Goal: Task Accomplishment & Management: Manage account settings

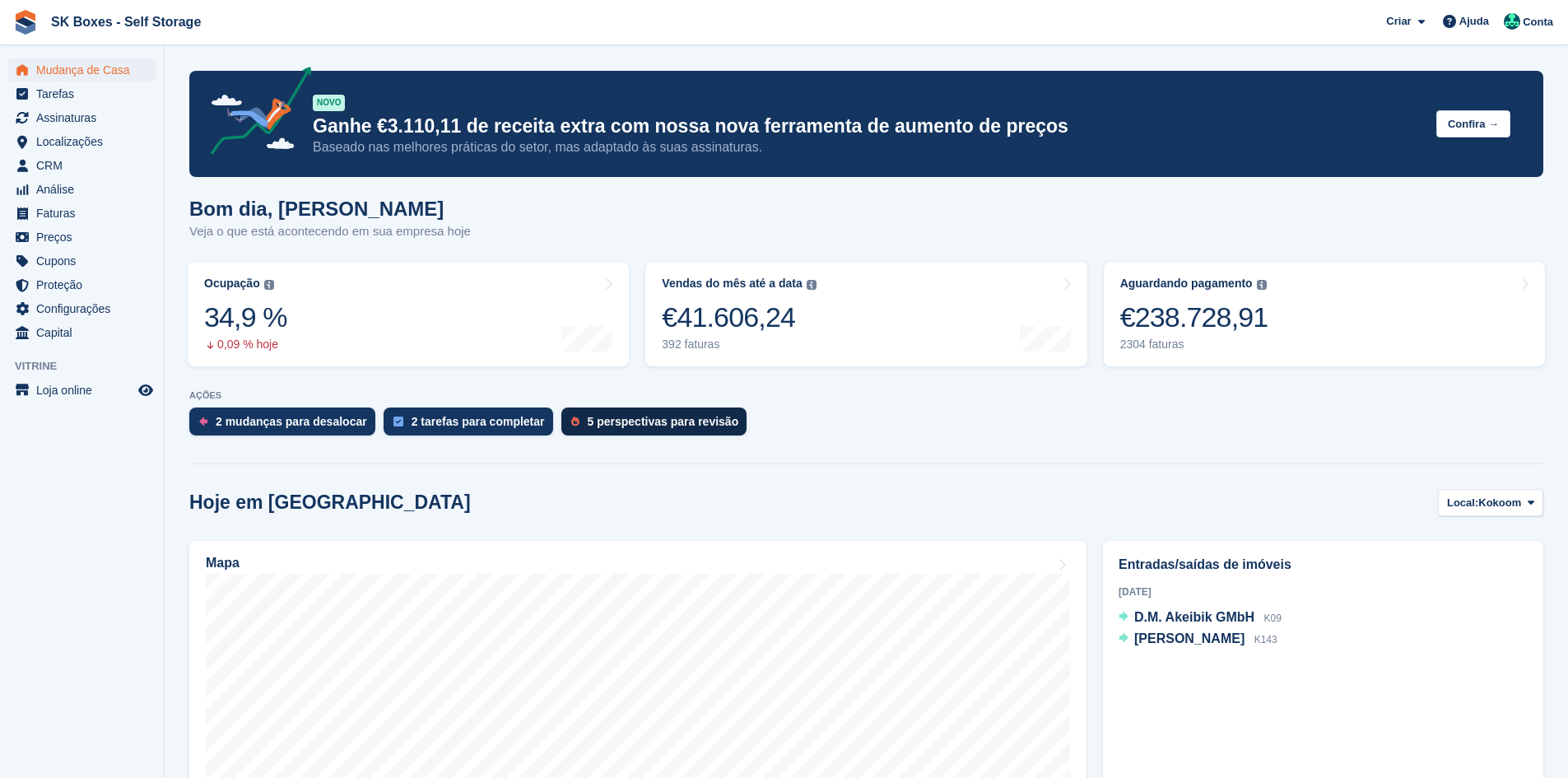
click at [633, 416] on div "5 perspectivas para revisão" at bounding box center [663, 422] width 151 height 13
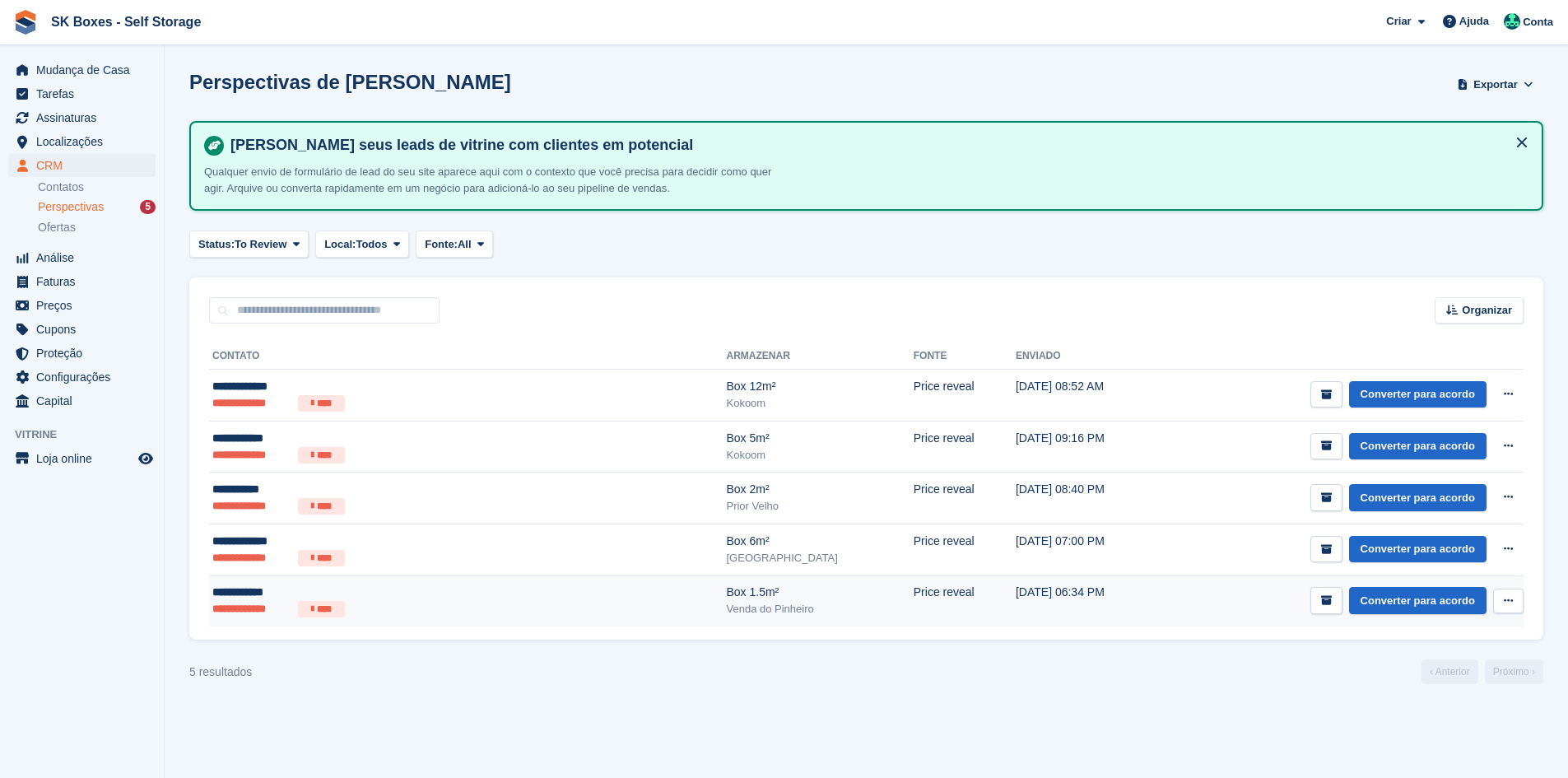
click at [311, 604] on icon at bounding box center [312, 609] width 3 height 10
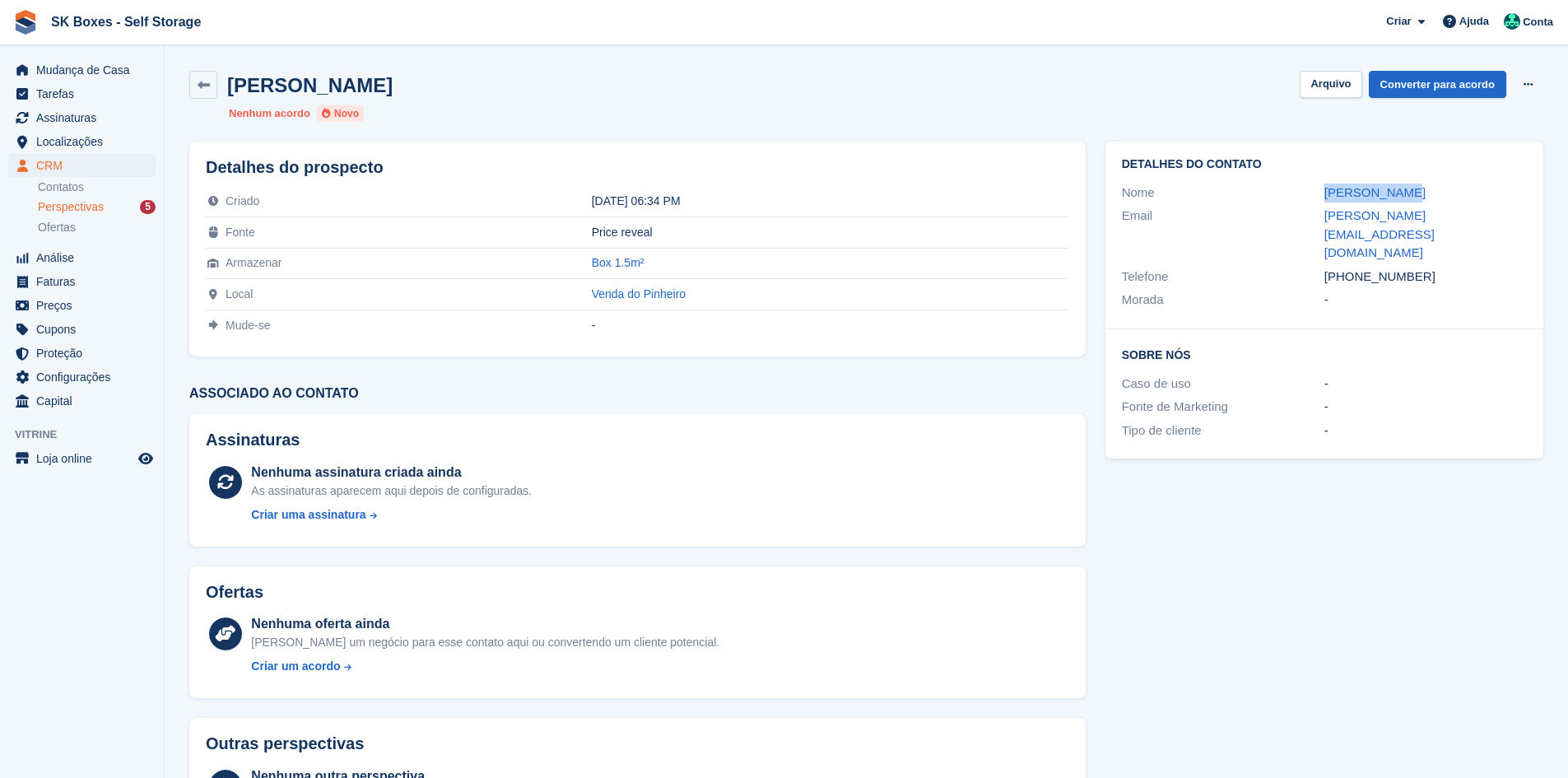
drag, startPoint x: 1289, startPoint y: 185, endPoint x: 1460, endPoint y: 200, distance: 171.7
click at [1460, 200] on div "Nome Georges Rupp" at bounding box center [1323, 193] width 405 height 24
copy div "Georges Rupp"
drag, startPoint x: 1378, startPoint y: 215, endPoint x: 1425, endPoint y: 215, distance: 47.0
click at [1425, 215] on div "Email george@ist.utl.pt" at bounding box center [1323, 235] width 405 height 61
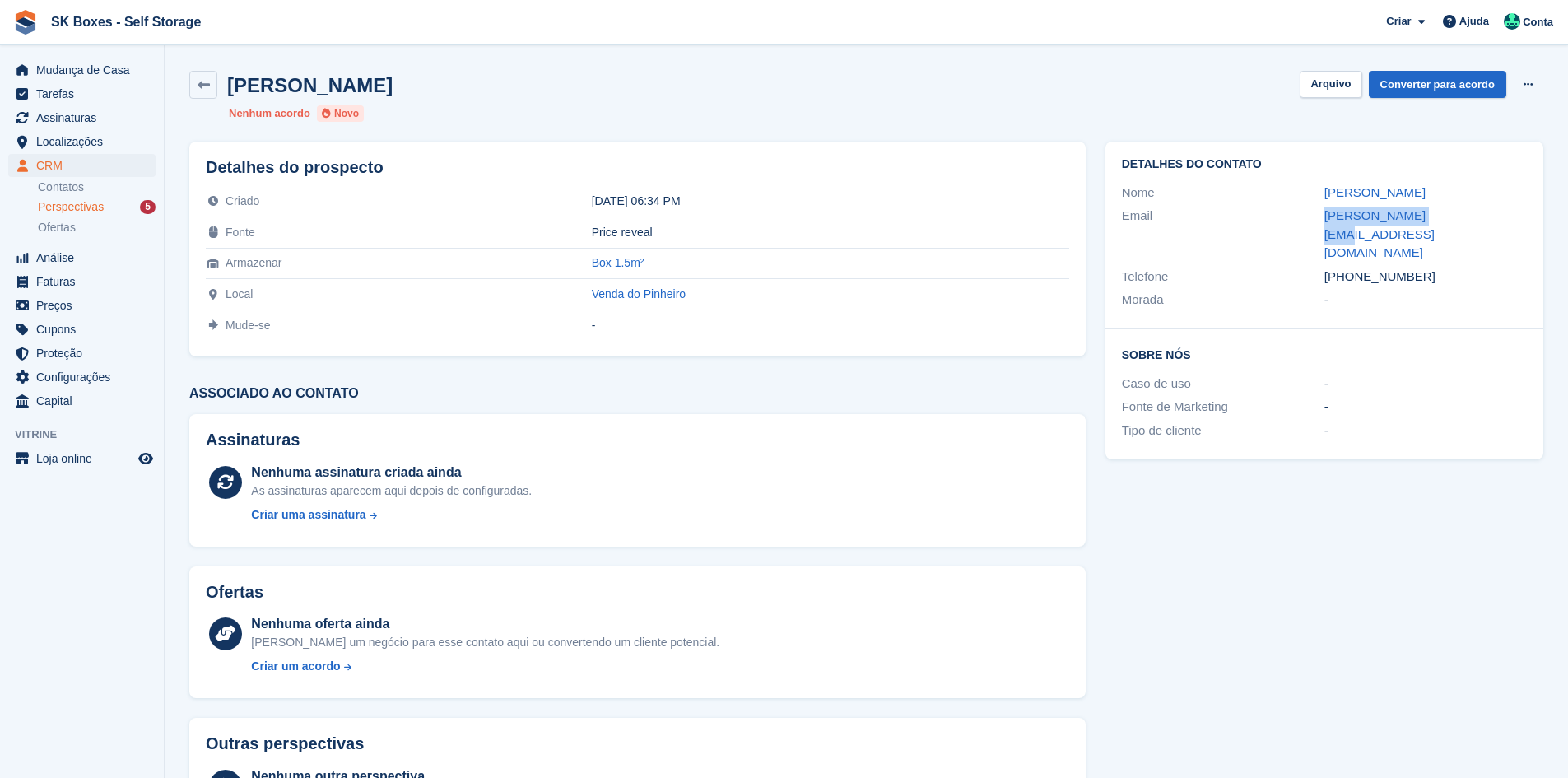
copy div "george@ist.utl.pt"
drag, startPoint x: 1425, startPoint y: 240, endPoint x: 1353, endPoint y: 236, distance: 72.1
click at [1353, 268] on div "+351910183869" at bounding box center [1425, 277] width 203 height 19
copy div "910183869"
click at [1342, 63] on div "Georges Rupp Arquivo Converter para acordo Excluir cliente potencial Nenhum aco…" at bounding box center [866, 96] width 1374 height 71
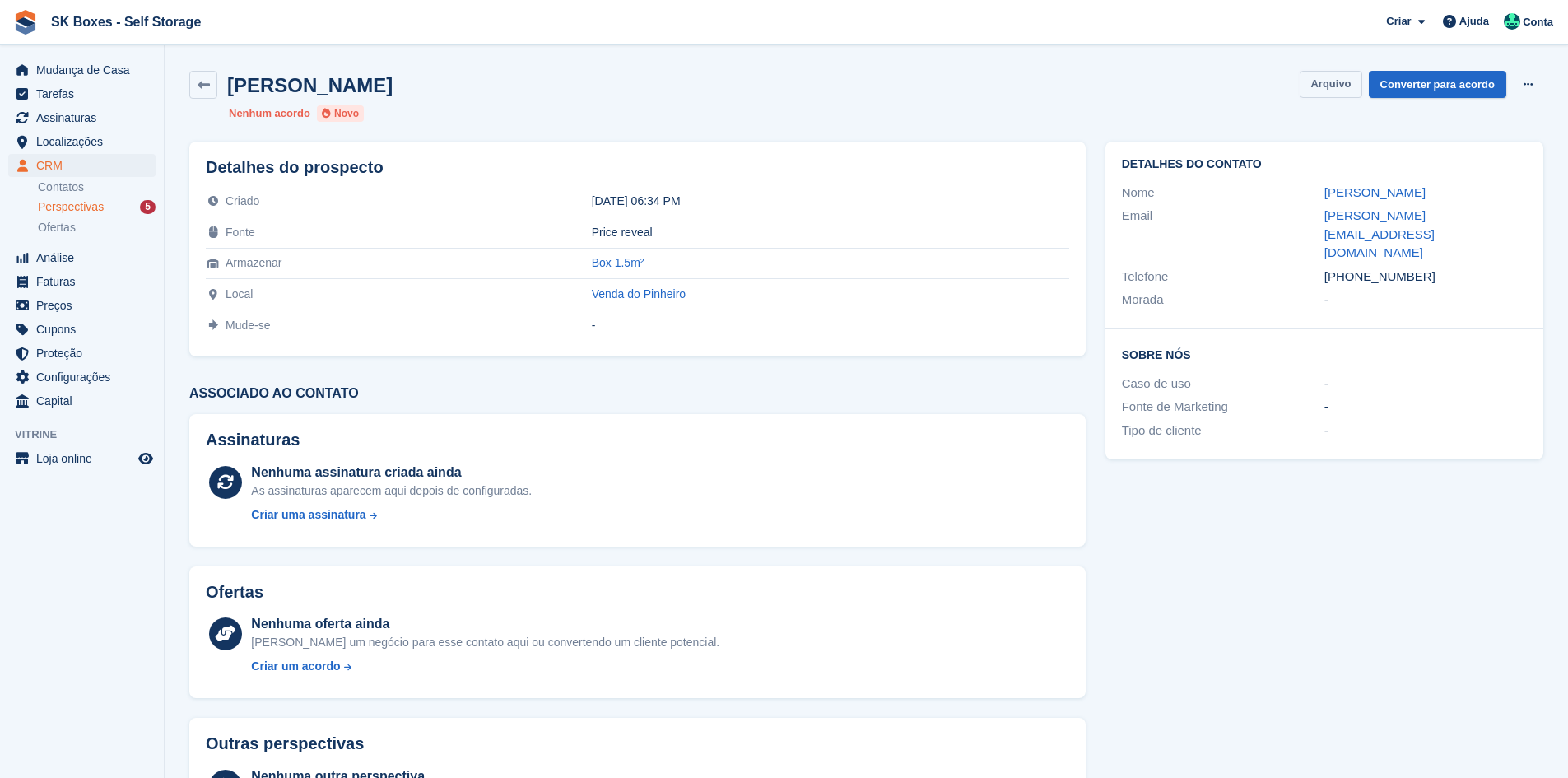
click at [1339, 74] on button "Arquivo" at bounding box center [1330, 84] width 62 height 28
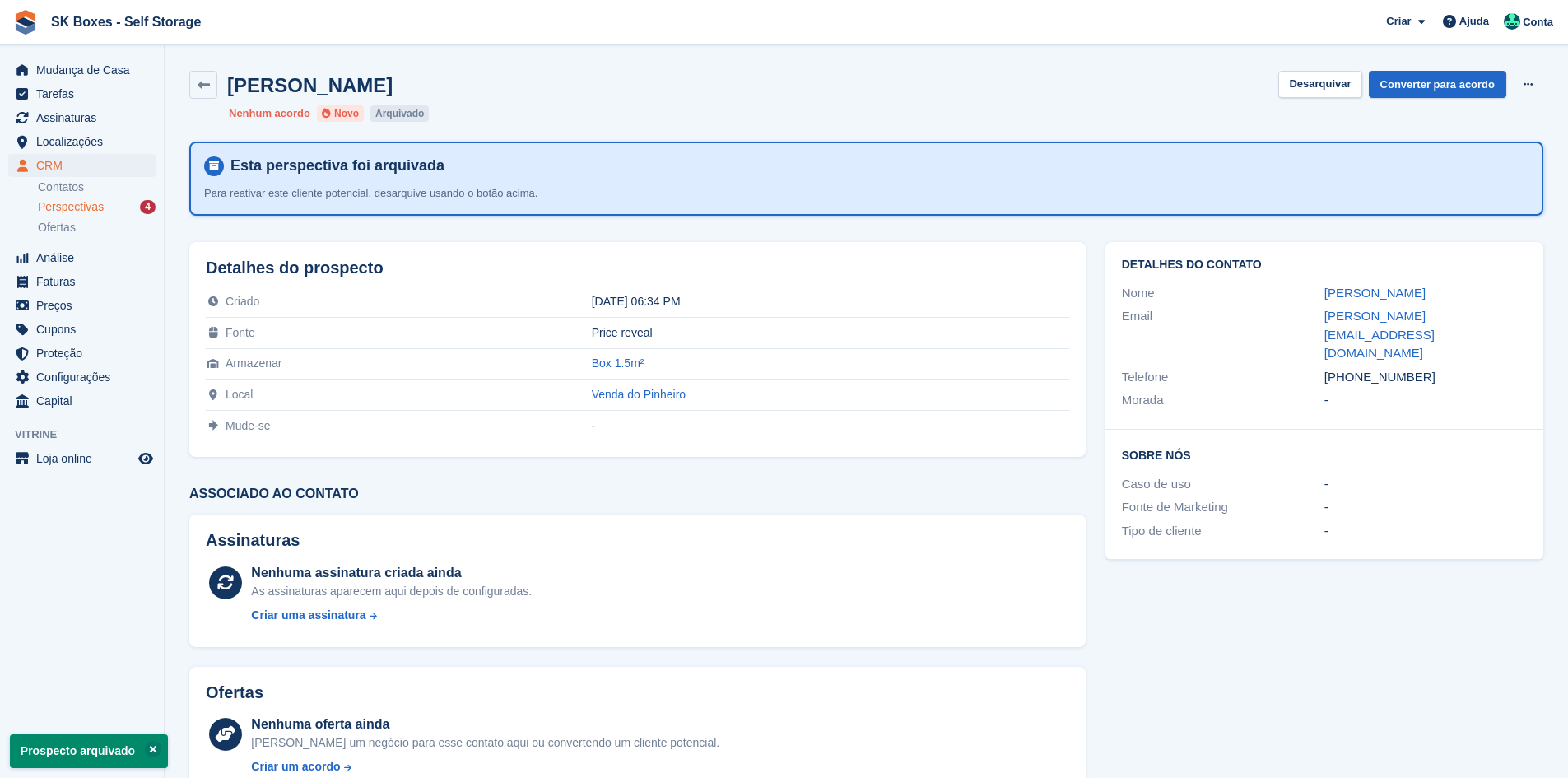
click at [78, 209] on span "Perspectivas" at bounding box center [70, 207] width 66 height 16
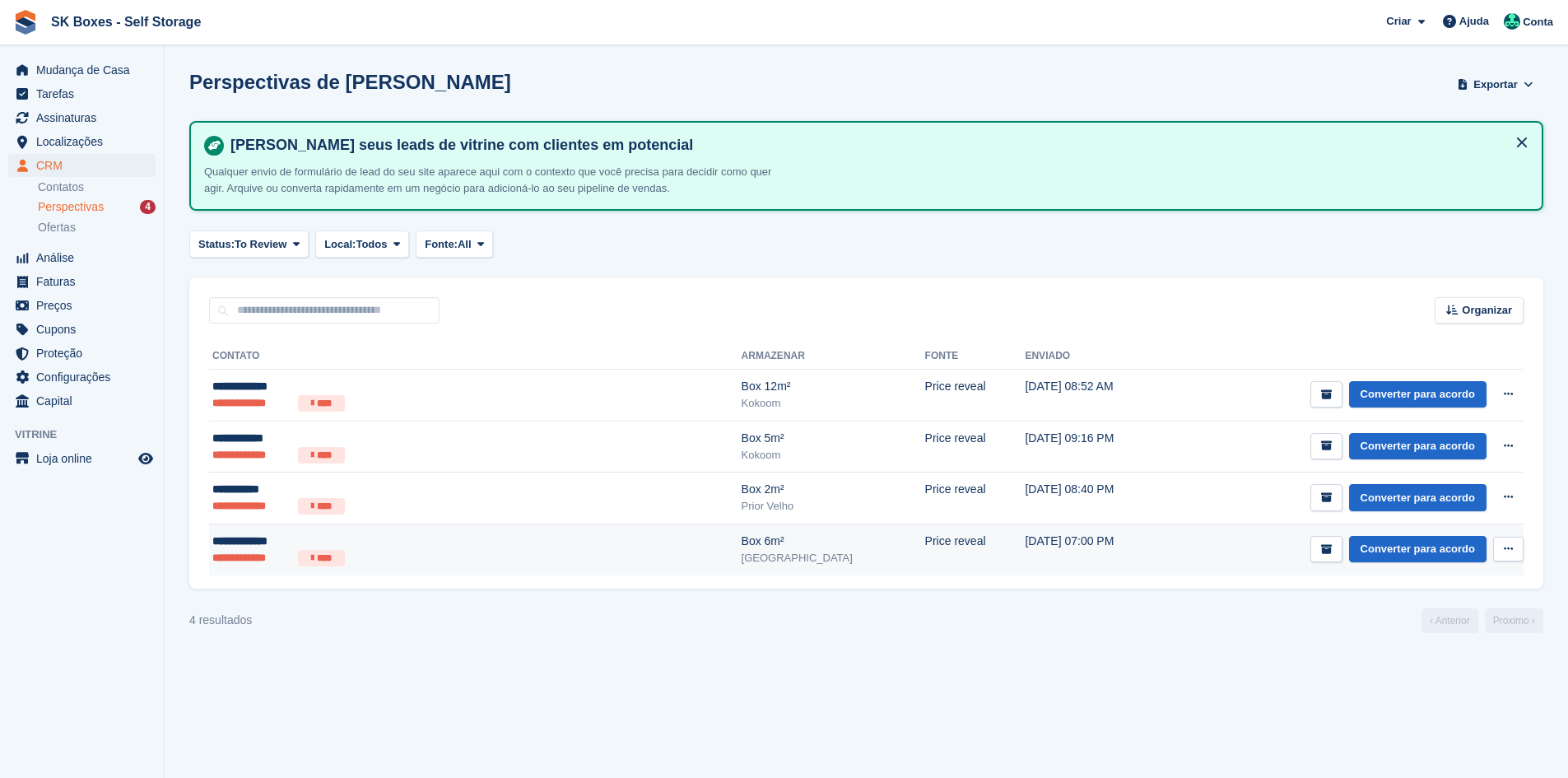
click at [379, 535] on div "**********" at bounding box center [371, 541] width 320 height 18
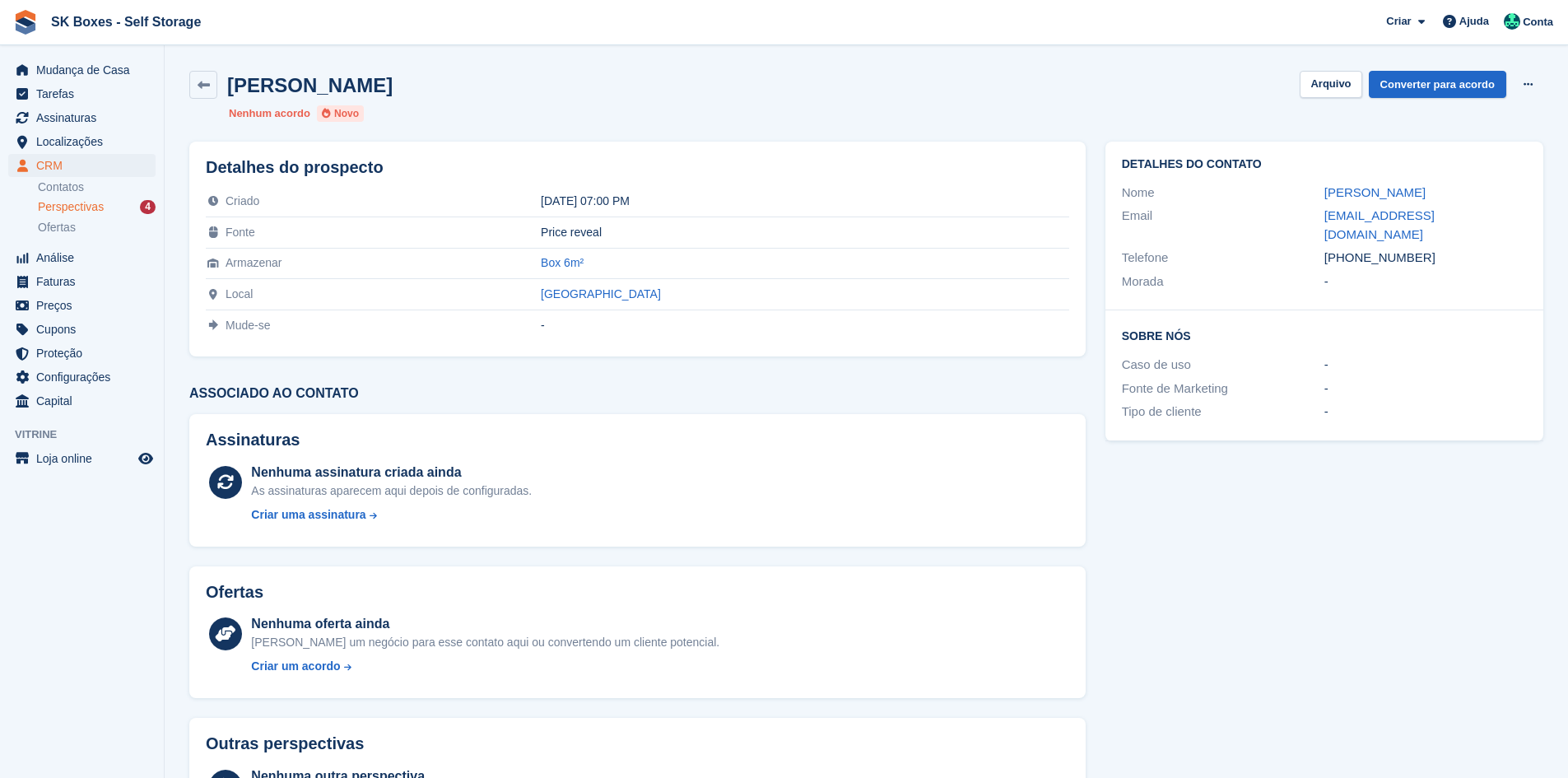
drag, startPoint x: 1314, startPoint y: 181, endPoint x: 1467, endPoint y: 270, distance: 177.0
click at [1461, 245] on div "Detalhes do contato Nome Paula Moreira Email moreirapaula1@gmail.com Telefone +…" at bounding box center [1324, 226] width 438 height 169
click at [1467, 272] on div "-" at bounding box center [1425, 281] width 203 height 19
drag, startPoint x: 1298, startPoint y: 265, endPoint x: 1399, endPoint y: 433, distance: 196.0
click at [1440, 552] on div "Detalhes do contato Nome Paula Moreira Email moreirapaula1@gmail.com Telefone +…" at bounding box center [1324, 496] width 457 height 729
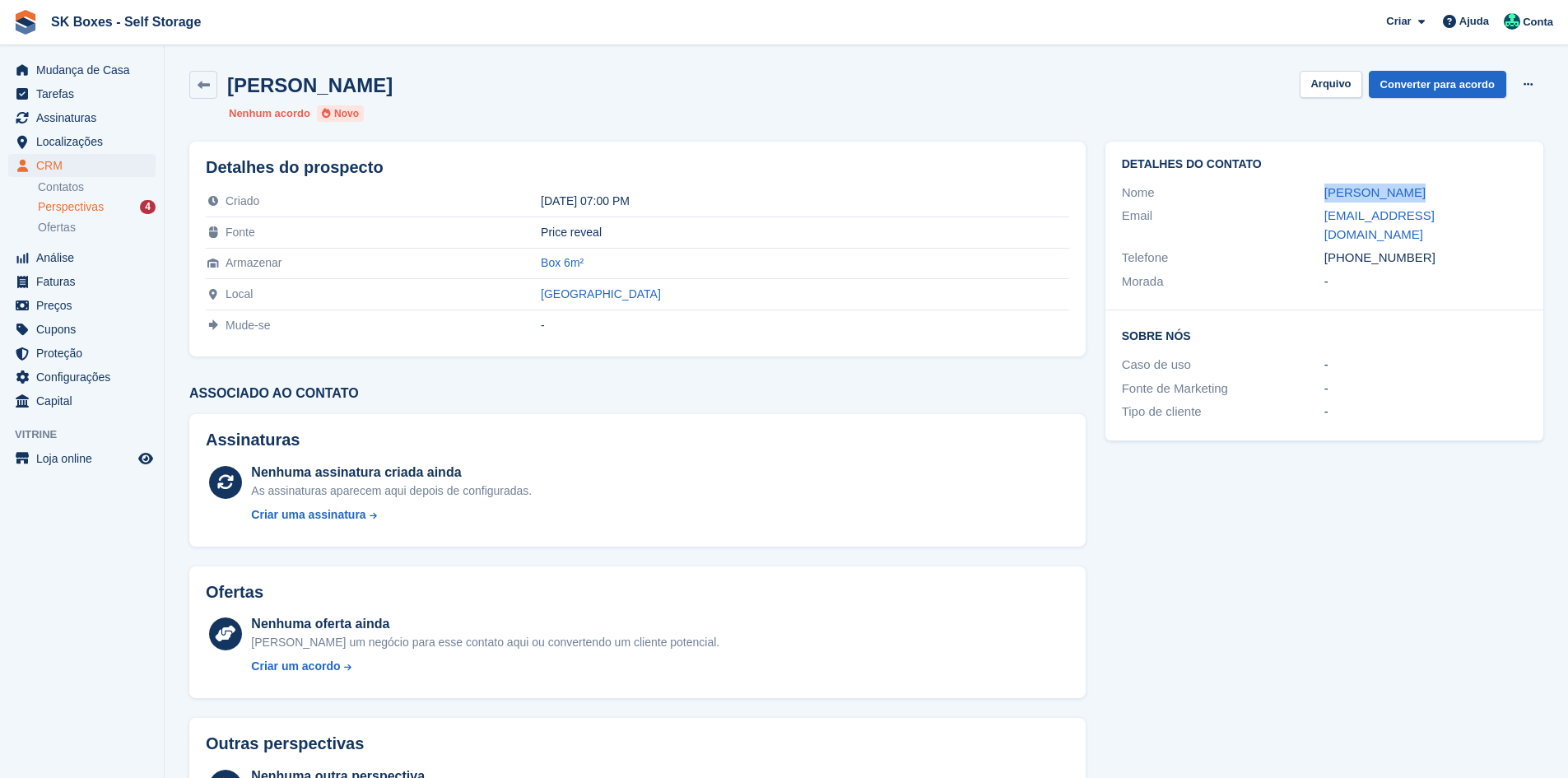
drag, startPoint x: 1308, startPoint y: 191, endPoint x: 1404, endPoint y: 189, distance: 96.0
click at [1404, 189] on div "Nome Paula Moreira" at bounding box center [1323, 193] width 405 height 24
copy div "Paula Moreira"
drag, startPoint x: 1444, startPoint y: 249, endPoint x: 1354, endPoint y: 247, distance: 90.0
click at [1354, 249] on div "+351916101618" at bounding box center [1425, 258] width 203 height 19
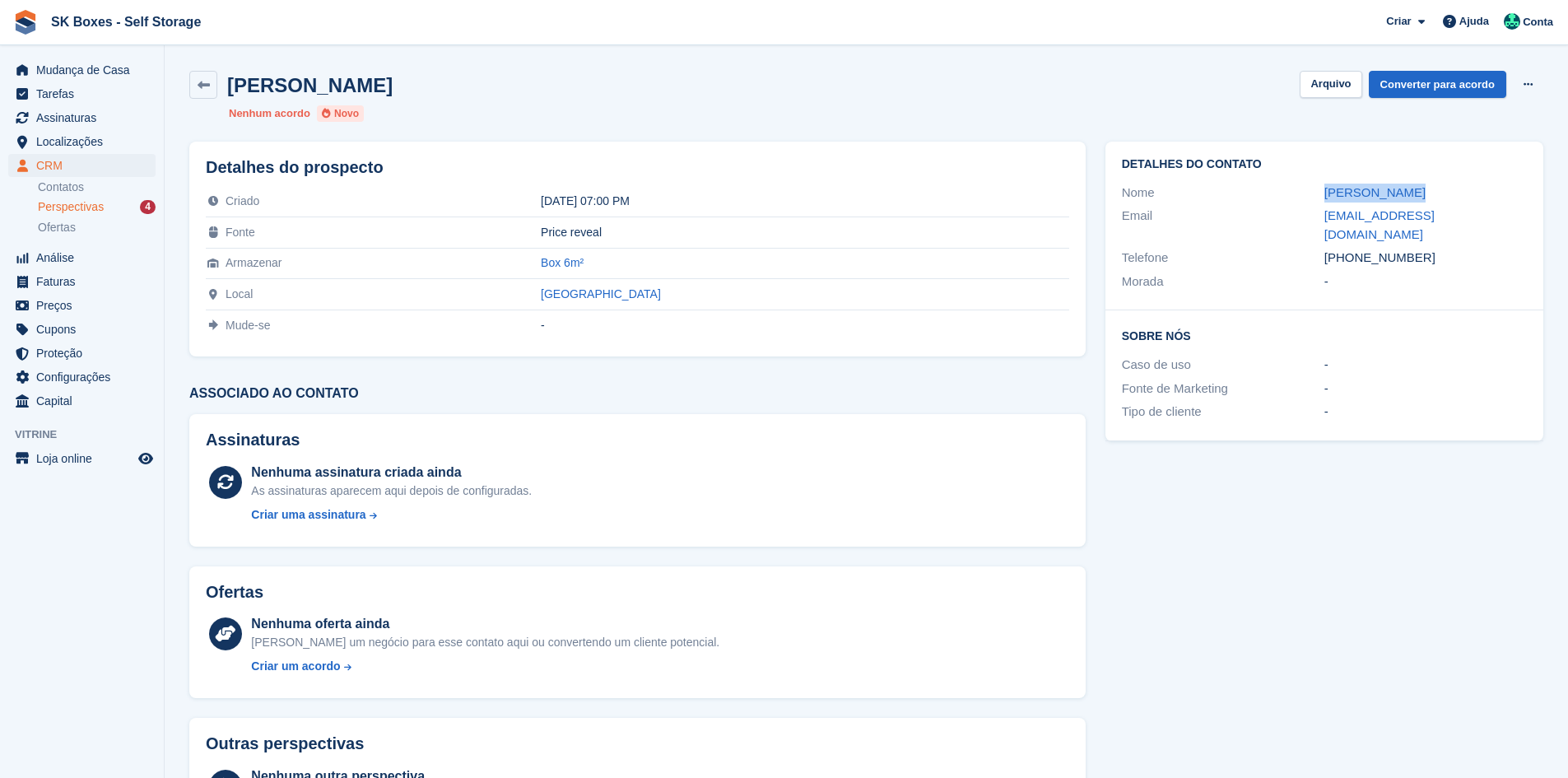
copy div "916101618"
drag, startPoint x: 1298, startPoint y: 211, endPoint x: 1514, endPoint y: 211, distance: 216.0
click at [1514, 211] on div "Email moreirapaula1@gmail.com" at bounding box center [1323, 225] width 405 height 42
copy div "moreirapaula1@gmail.com"
click at [1325, 84] on button "Arquivo" at bounding box center [1330, 84] width 62 height 28
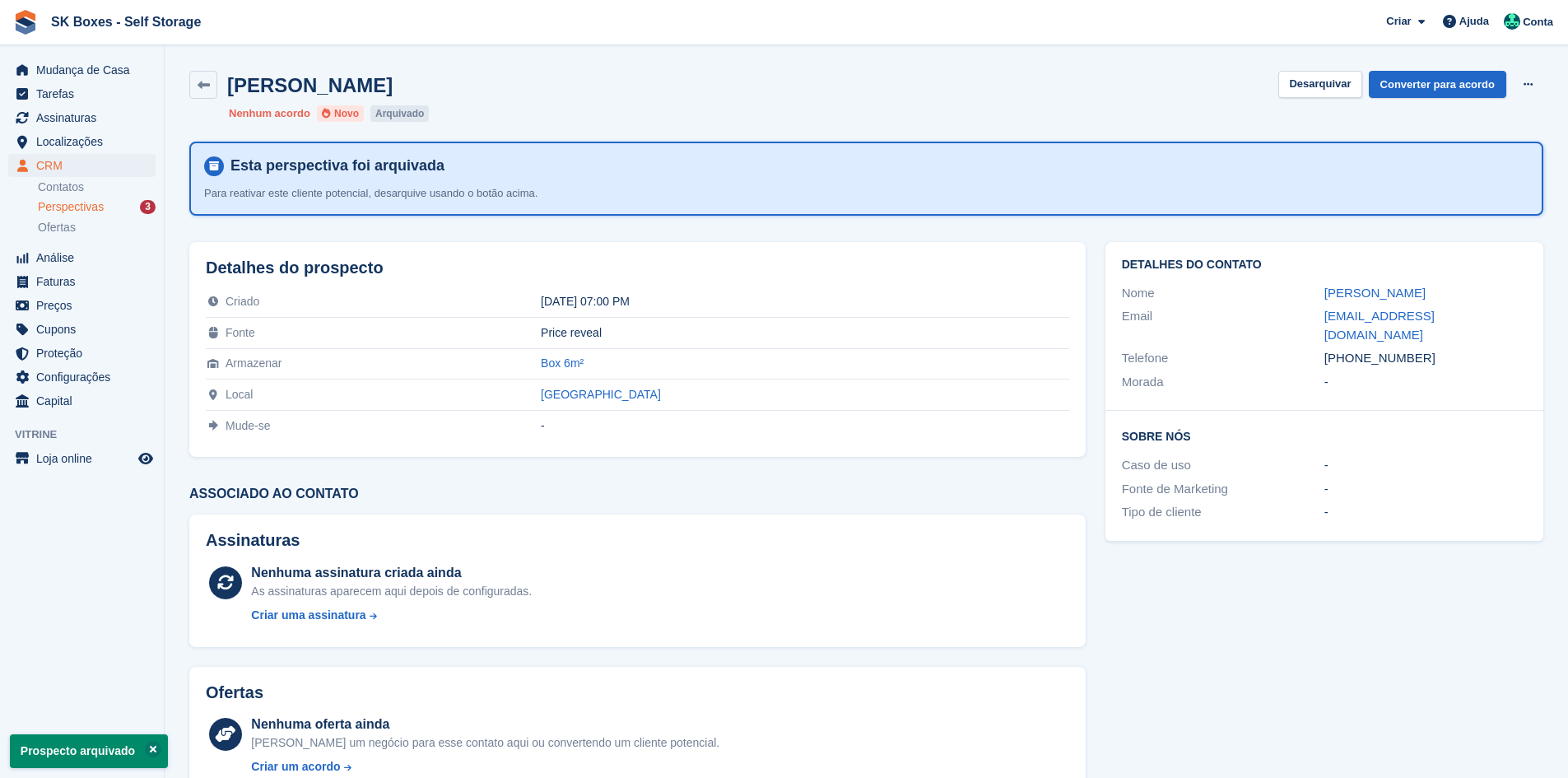
click at [116, 207] on div "Perspectivas 3" at bounding box center [96, 207] width 118 height 16
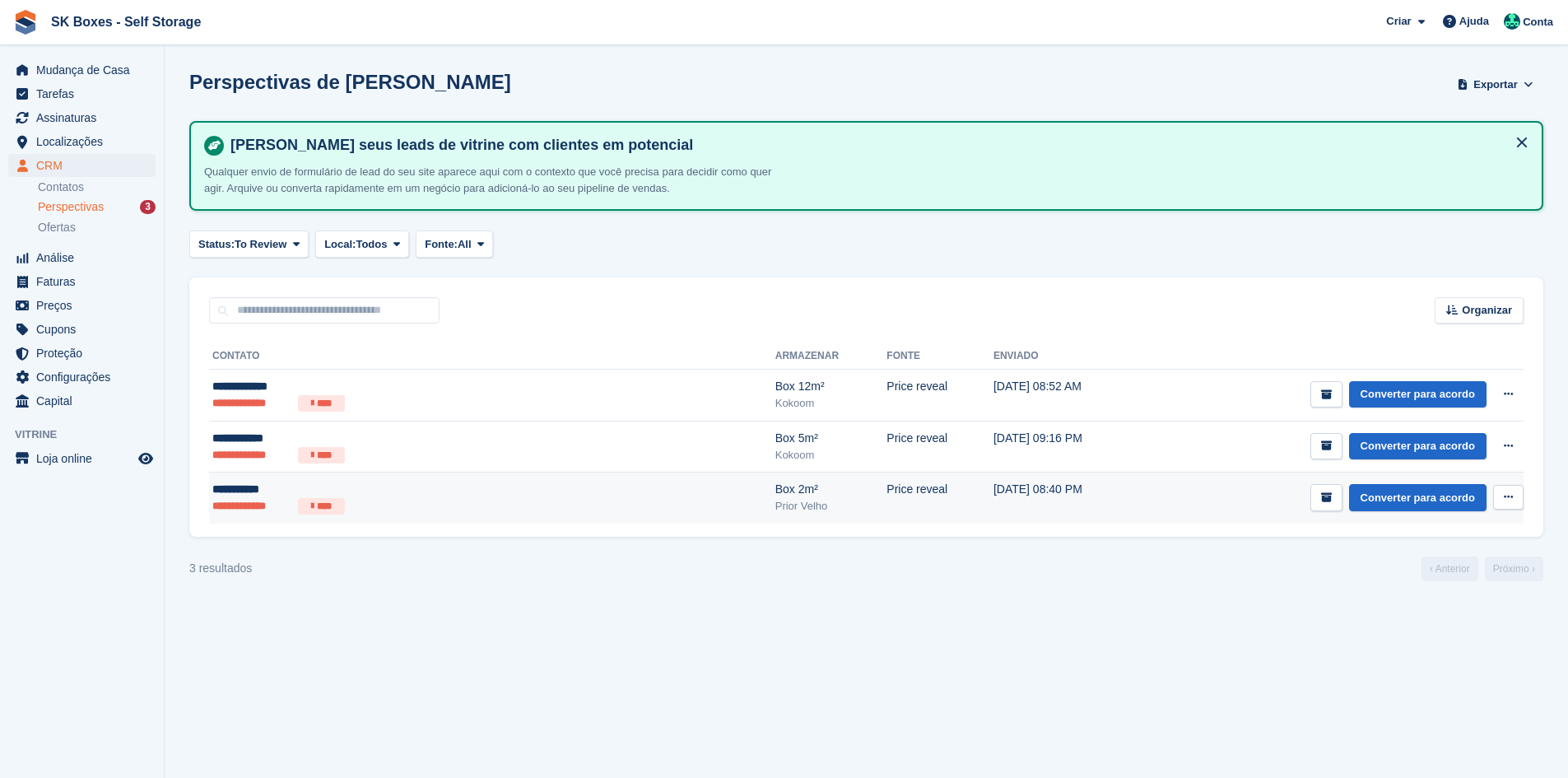
click at [394, 513] on ul "**********" at bounding box center [371, 507] width 320 height 17
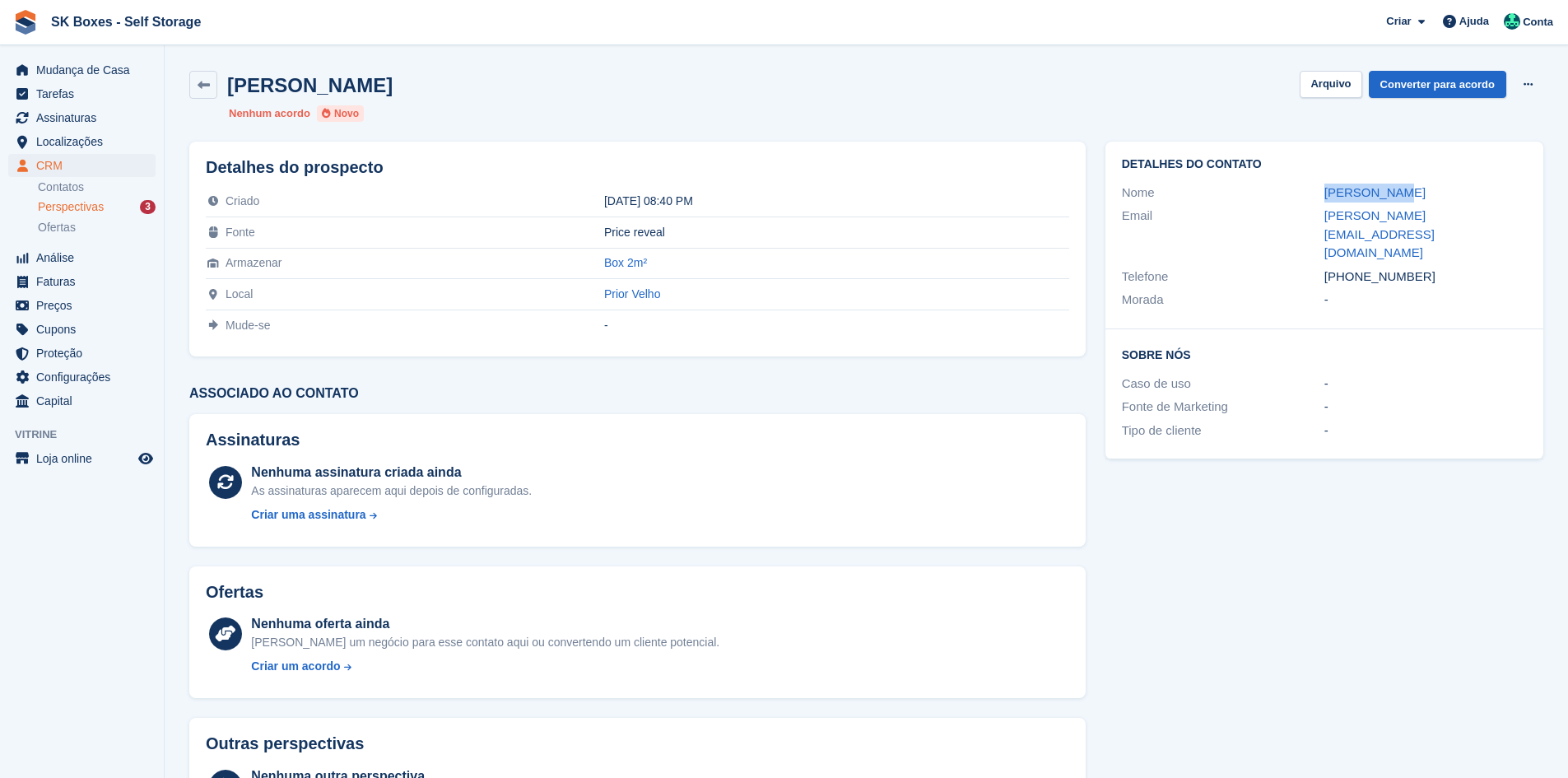
drag, startPoint x: 1298, startPoint y: 185, endPoint x: 1438, endPoint y: 185, distance: 140.0
click at [1438, 185] on div "Nome Daniel Lima" at bounding box center [1323, 193] width 405 height 24
copy div "[PERSON_NAME]"
drag, startPoint x: 1379, startPoint y: 274, endPoint x: 1419, endPoint y: 241, distance: 51.9
click at [1392, 288] on div "Morada -" at bounding box center [1323, 300] width 405 height 24
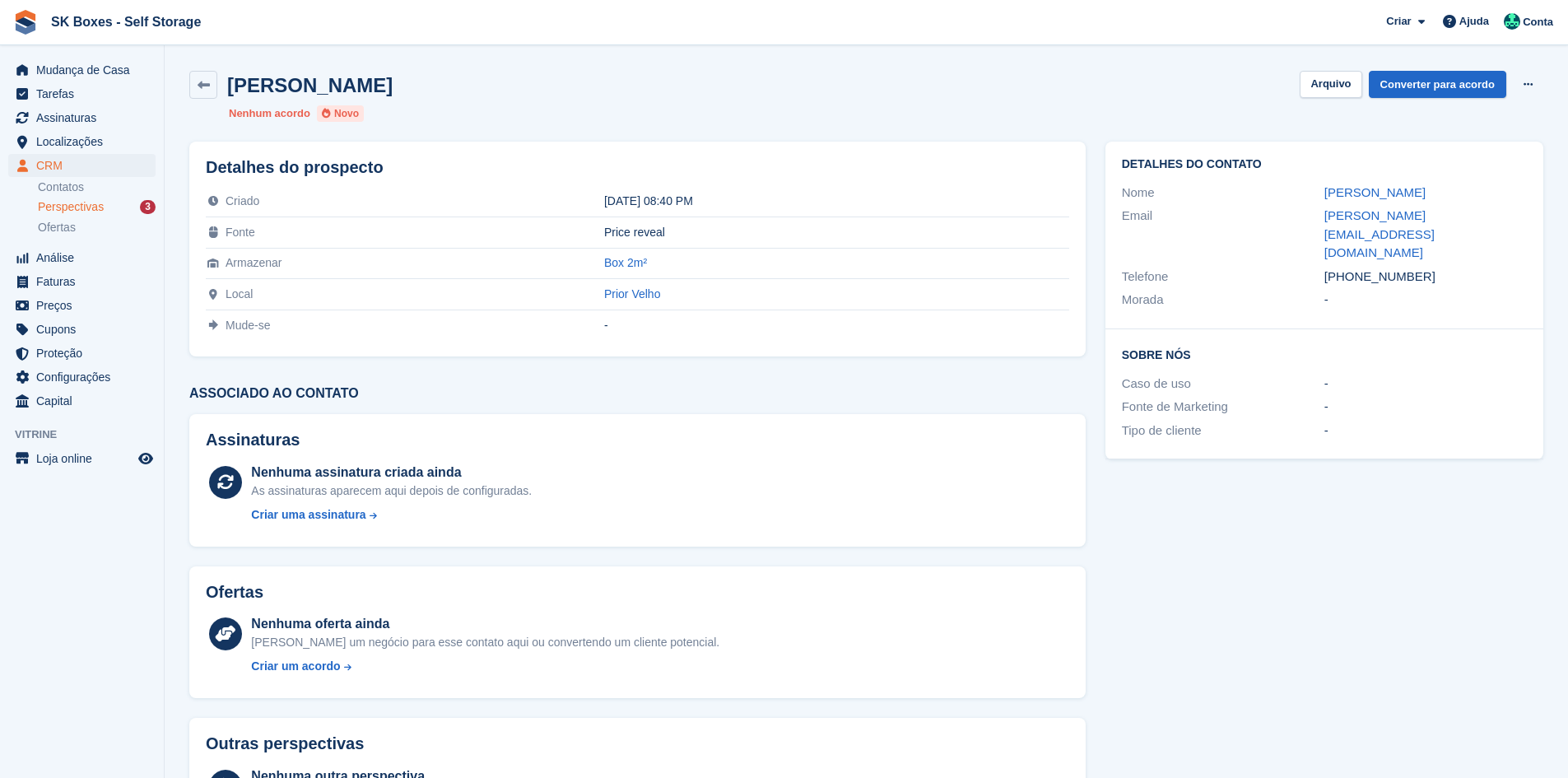
drag, startPoint x: 1422, startPoint y: 240, endPoint x: 1355, endPoint y: 240, distance: 67.0
click at [1355, 268] on div "[PHONE_NUMBER]" at bounding box center [1425, 277] width 203 height 19
copy div "915635096"
drag, startPoint x: 1305, startPoint y: 223, endPoint x: 1316, endPoint y: 215, distance: 13.6
click at [1307, 221] on div "Email" at bounding box center [1223, 235] width 203 height 56
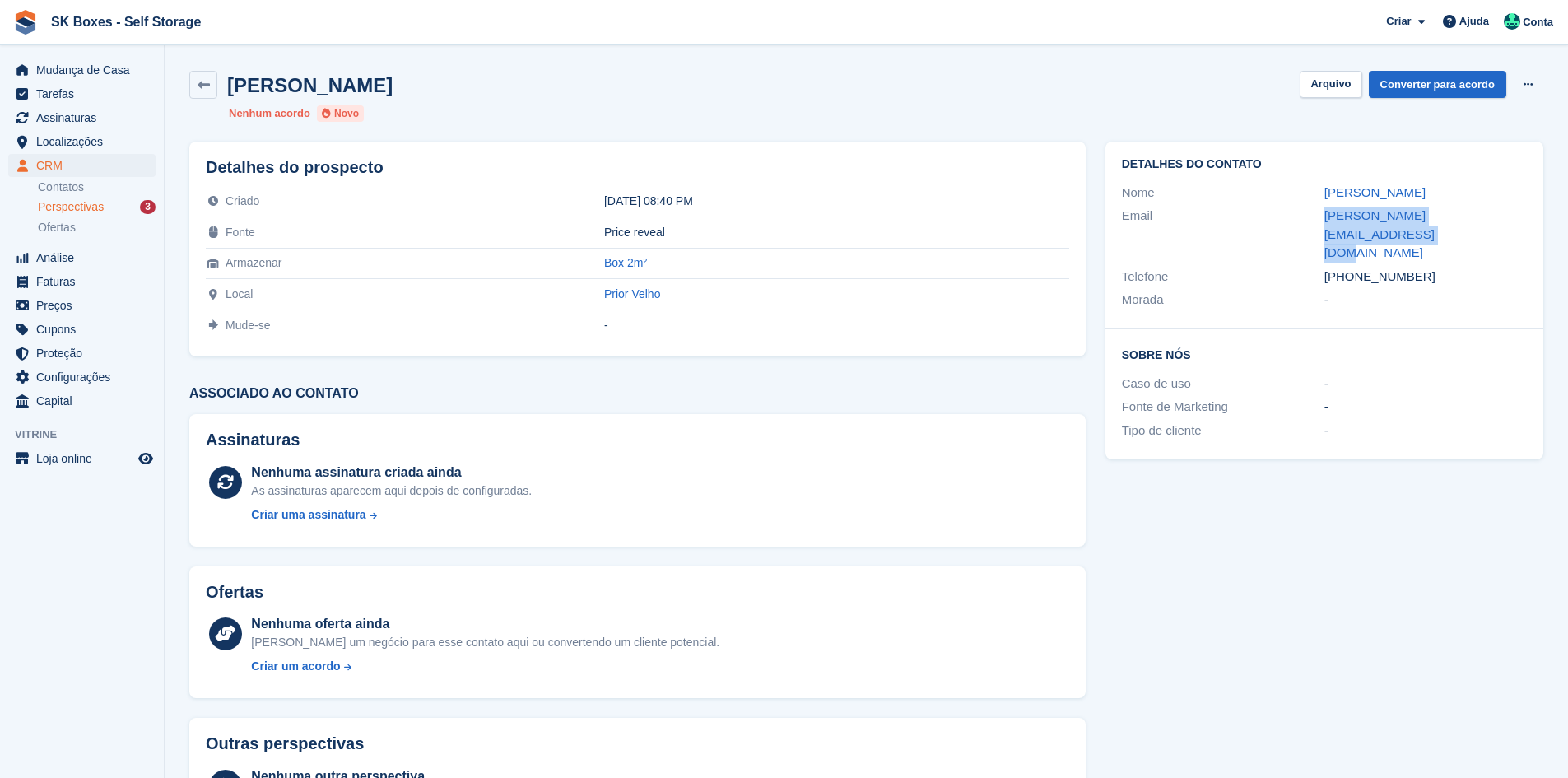
drag, startPoint x: 1316, startPoint y: 215, endPoint x: 1535, endPoint y: 223, distance: 219.1
click at [1535, 223] on div "Detalhes do contato Nome Daniel Lima Email danieloliveiradelima@hotmail.com Tel…" at bounding box center [1324, 235] width 438 height 188
copy div "danieloliveiradelima@hotmail.com"
click at [1349, 68] on div "Daniel Lima Arquivo Converter para acordo Excluir cliente potencial Nenhum acor…" at bounding box center [866, 96] width 1374 height 71
click at [78, 211] on span "Perspectivas" at bounding box center [70, 207] width 66 height 16
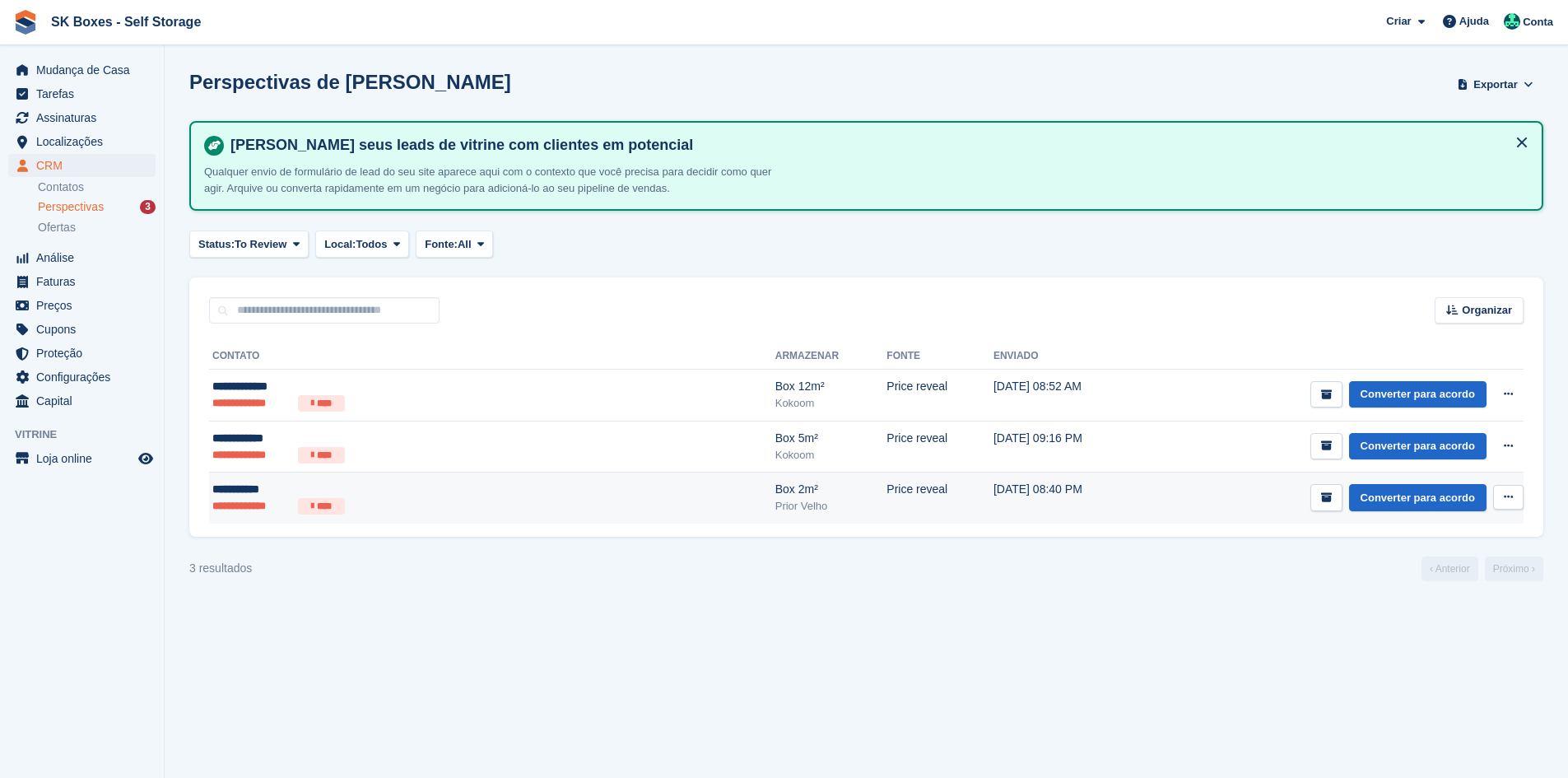
click at [775, 494] on div "Box 2m²" at bounding box center [831, 489] width 112 height 18
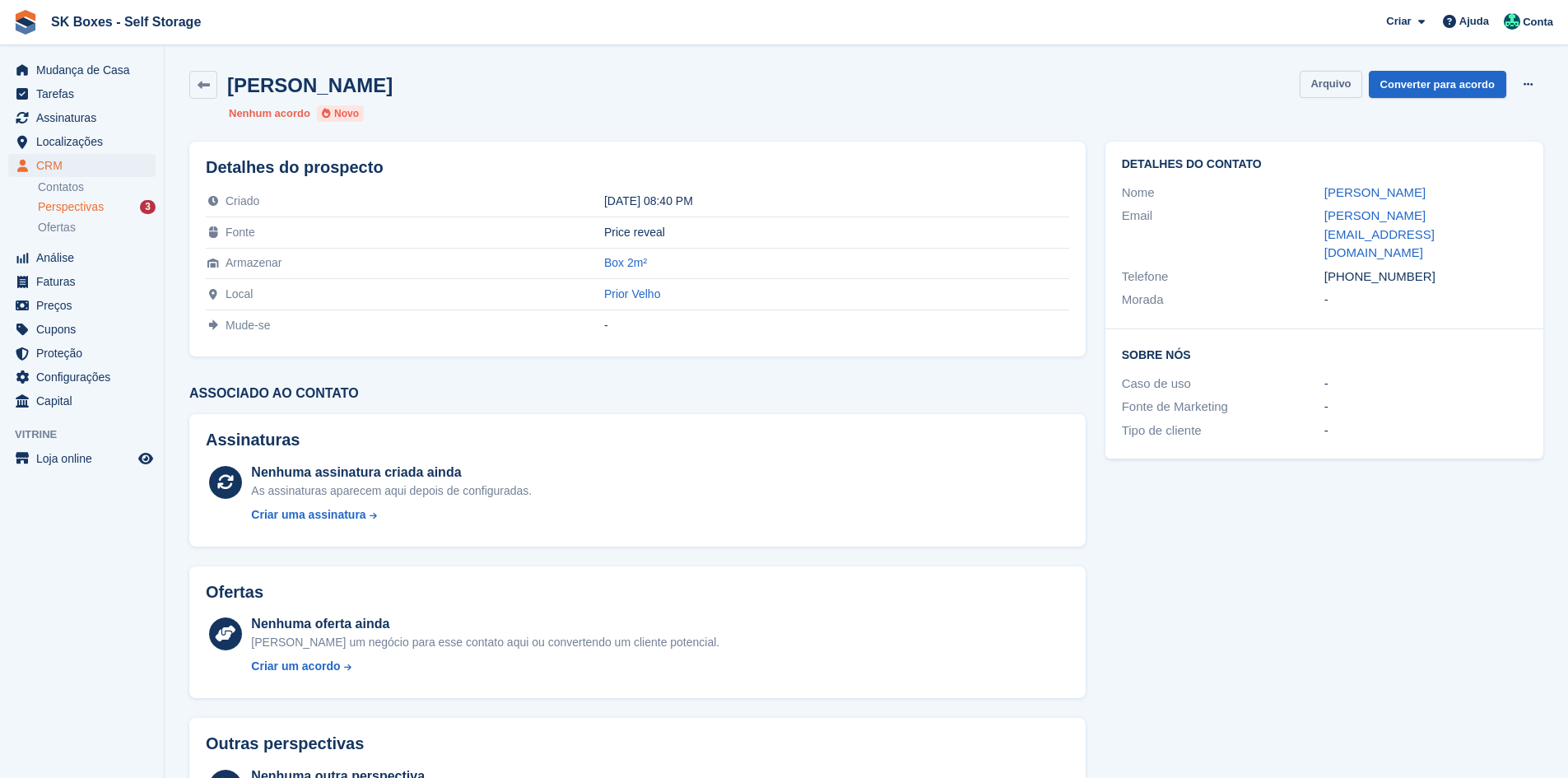
click at [1344, 78] on button "Arquivo" at bounding box center [1330, 84] width 62 height 28
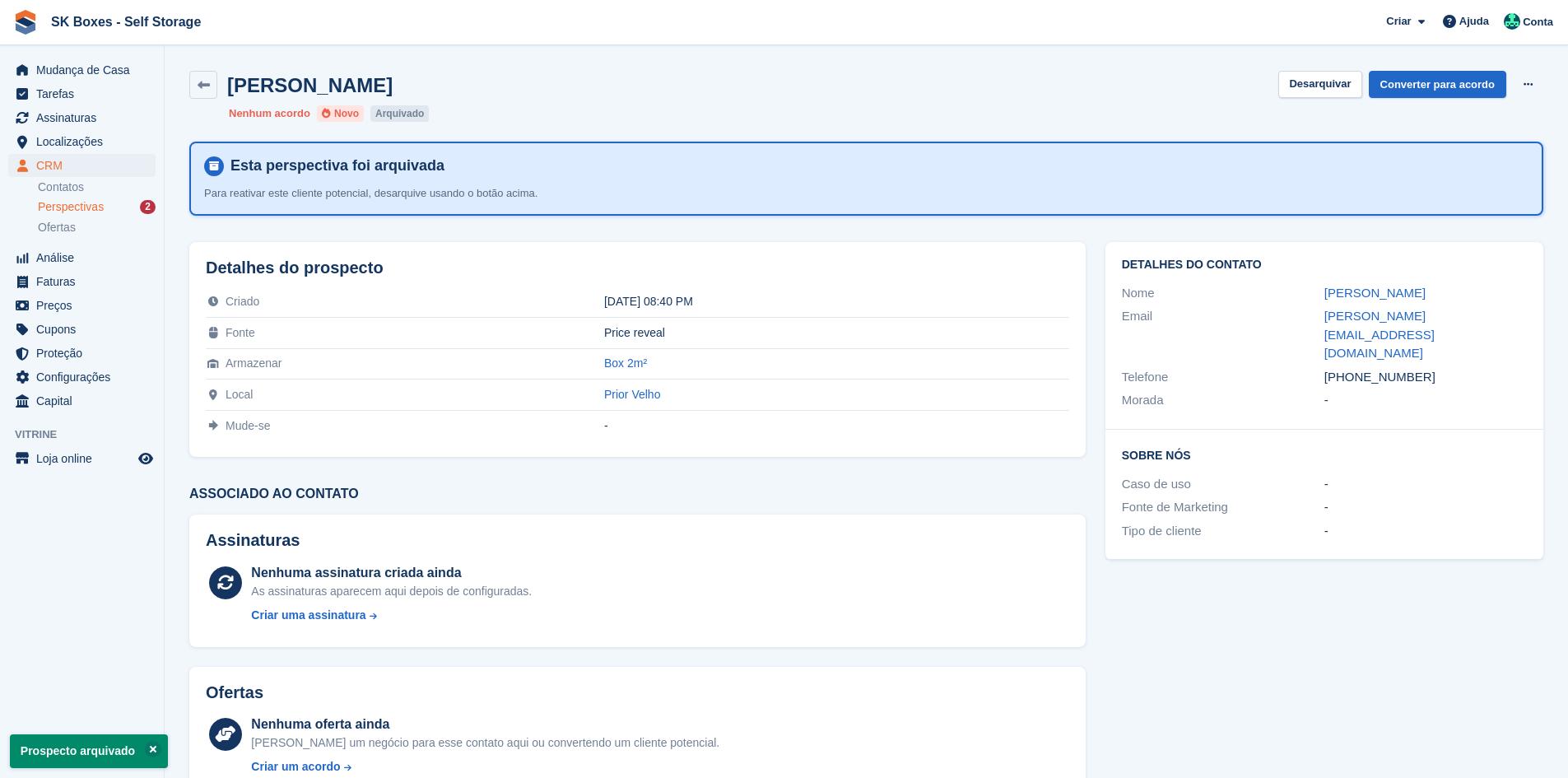
click at [119, 211] on div "Perspectivas 2" at bounding box center [96, 207] width 118 height 16
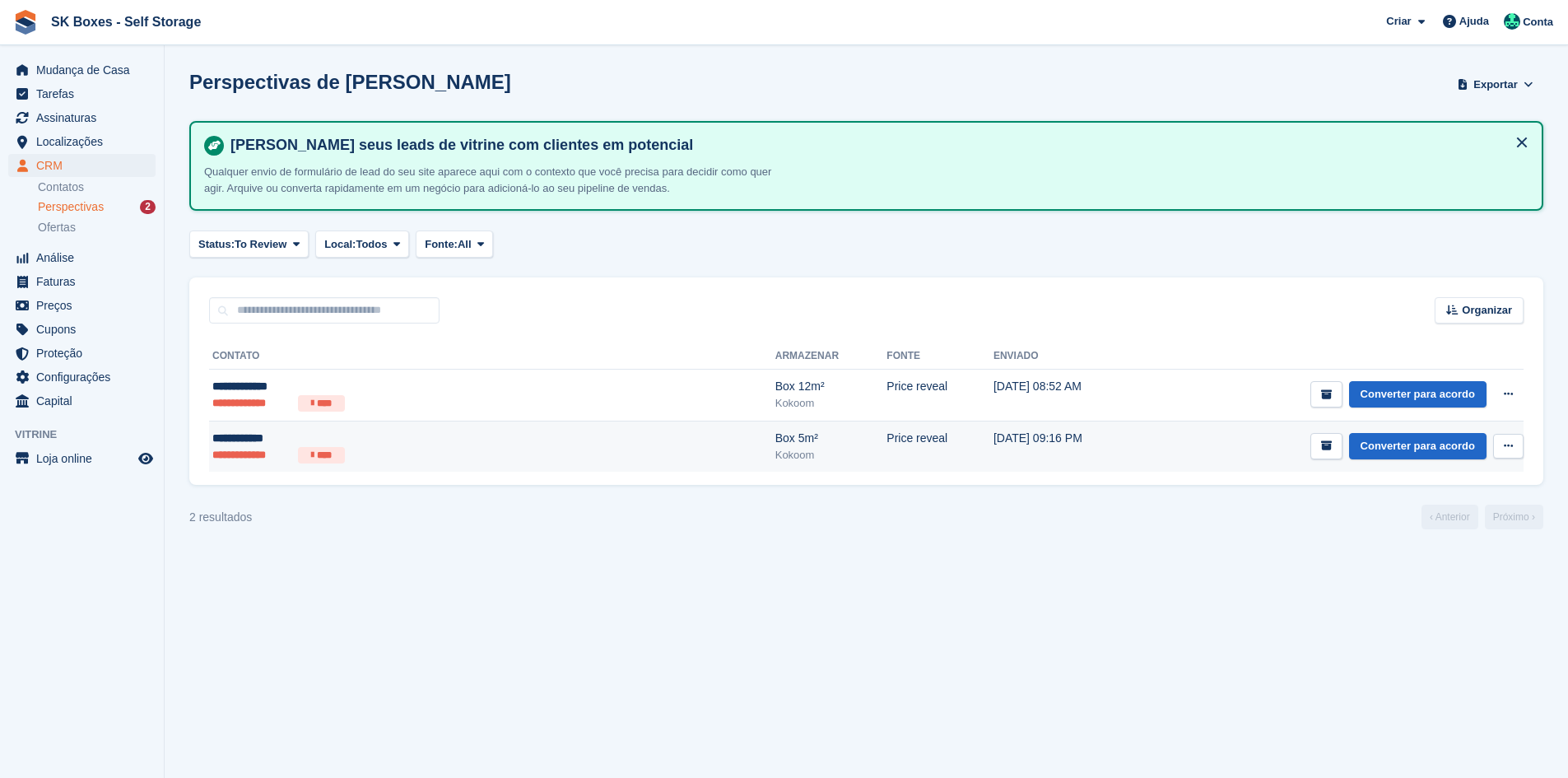
click at [391, 455] on ul "**********" at bounding box center [371, 456] width 320 height 17
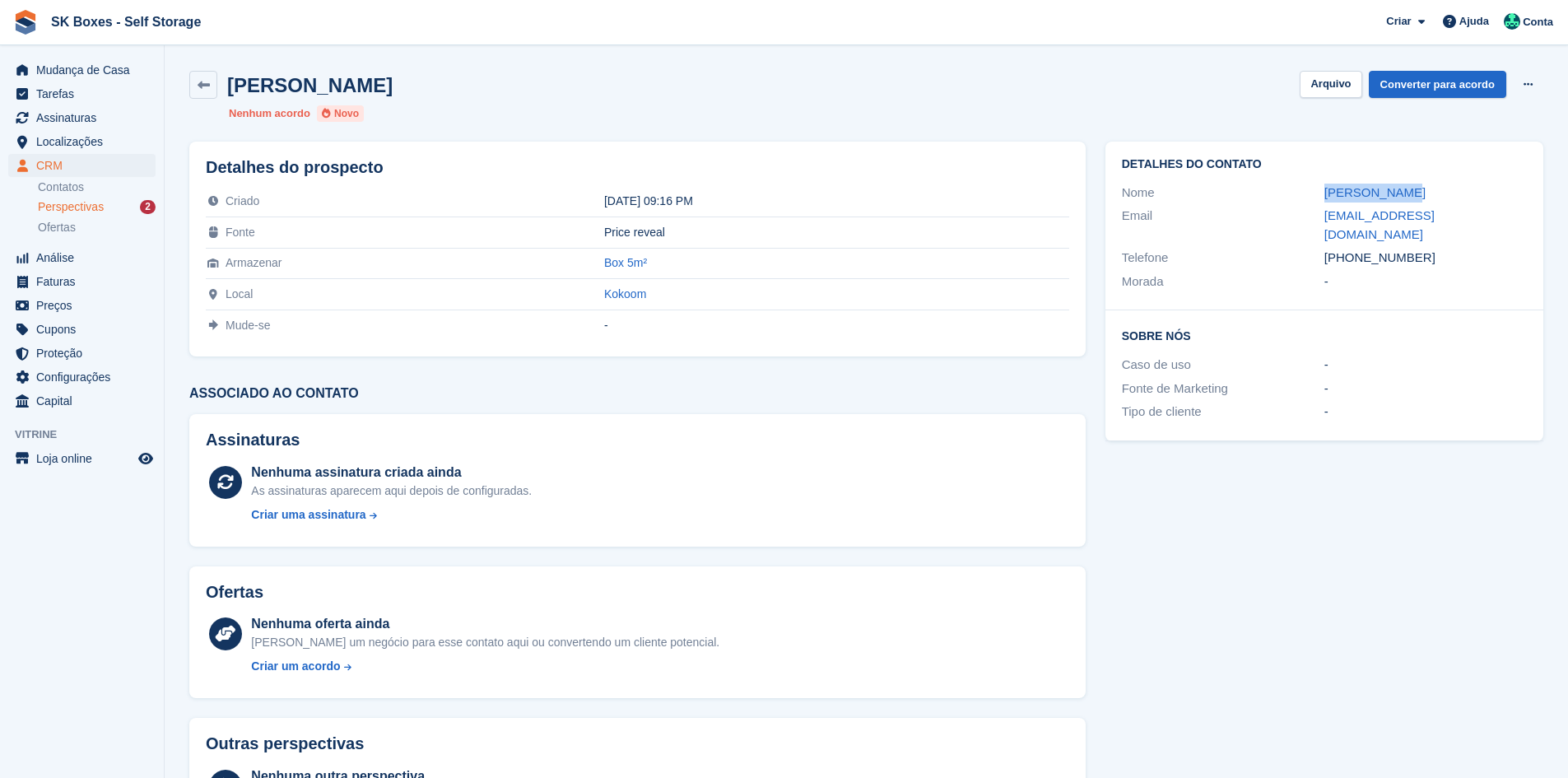
drag, startPoint x: 1300, startPoint y: 184, endPoint x: 1424, endPoint y: 181, distance: 124.0
click at [1424, 181] on div "Nome [PERSON_NAME]" at bounding box center [1323, 193] width 405 height 24
copy div "Filipe Silva"
drag, startPoint x: 1419, startPoint y: 240, endPoint x: 1354, endPoint y: 241, distance: 65.0
click at [1354, 249] on div "+351967505107" at bounding box center [1425, 258] width 203 height 19
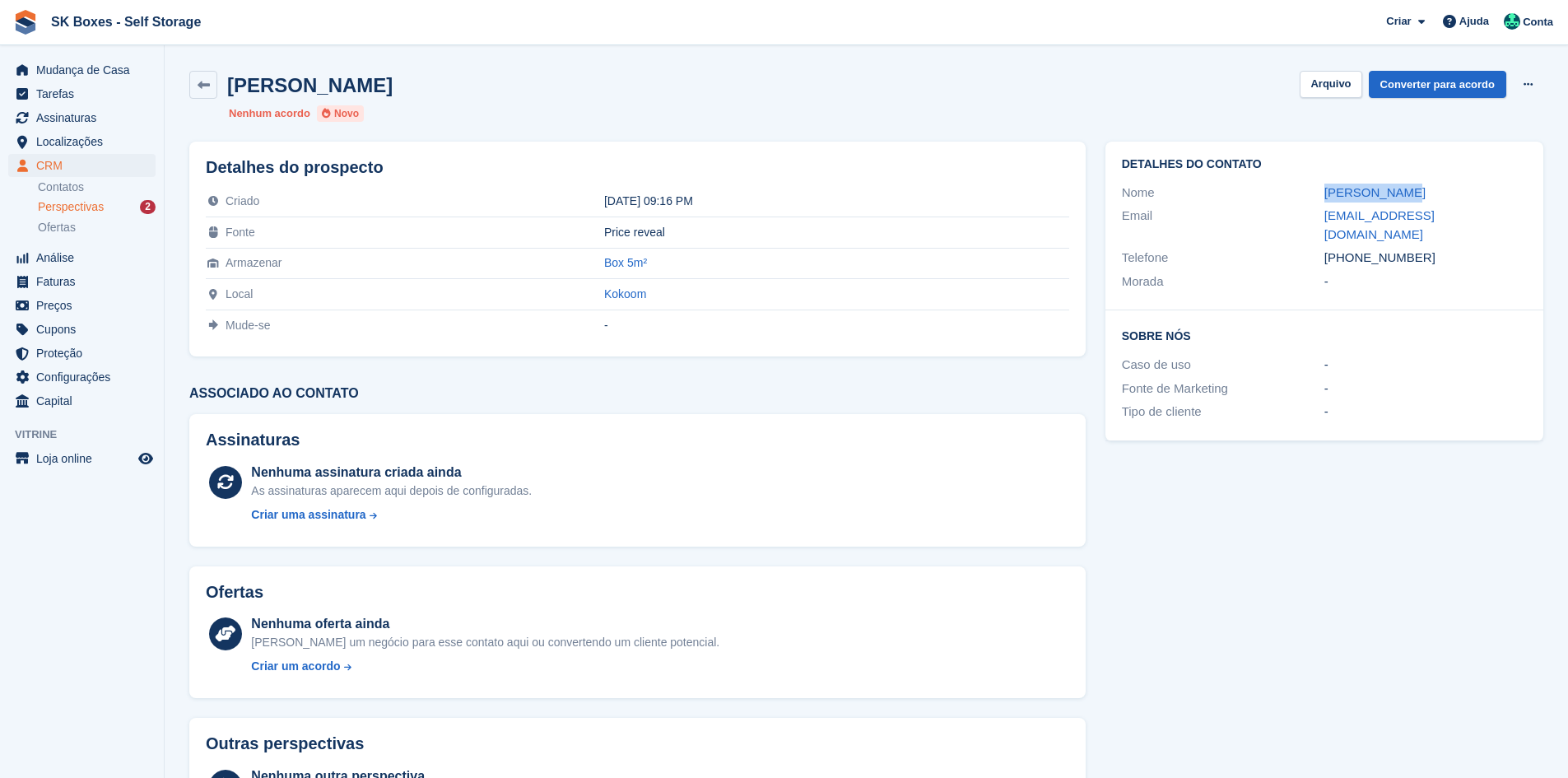
copy div "967505107"
click at [1282, 282] on div "Detalhes do contato Nome Filipe Silva Email ruagrip@gmail.com Telefone +3519675…" at bounding box center [1324, 226] width 438 height 169
drag, startPoint x: 1293, startPoint y: 212, endPoint x: 1474, endPoint y: 210, distance: 181.0
click at [1474, 210] on div "Email ruagrip@gmail.com" at bounding box center [1323, 225] width 405 height 42
copy div "ruagrip@gmail.com"
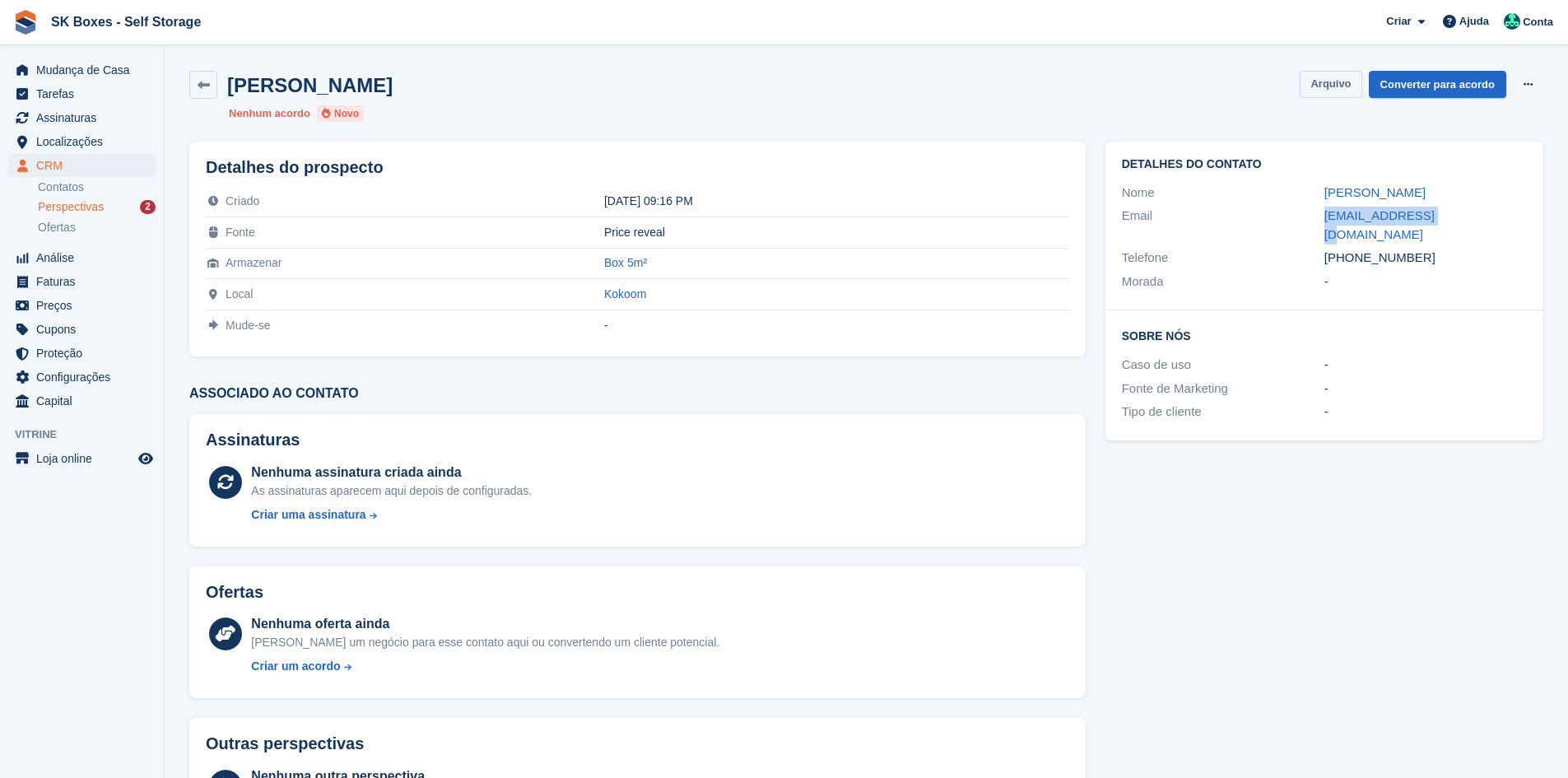
click at [1344, 83] on button "Arquivo" at bounding box center [1330, 84] width 62 height 28
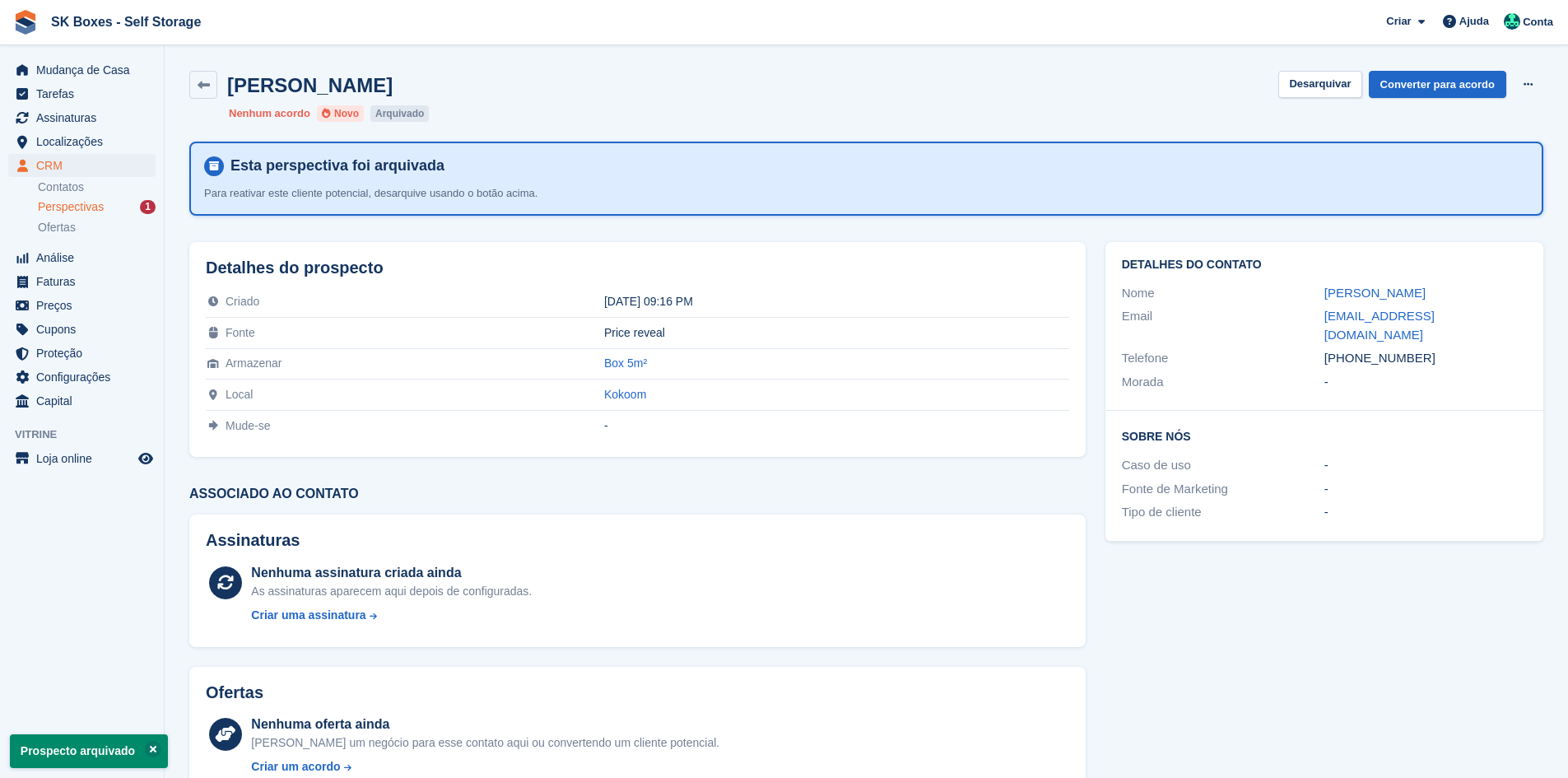
click at [120, 209] on div "Perspectivas 1" at bounding box center [96, 207] width 118 height 16
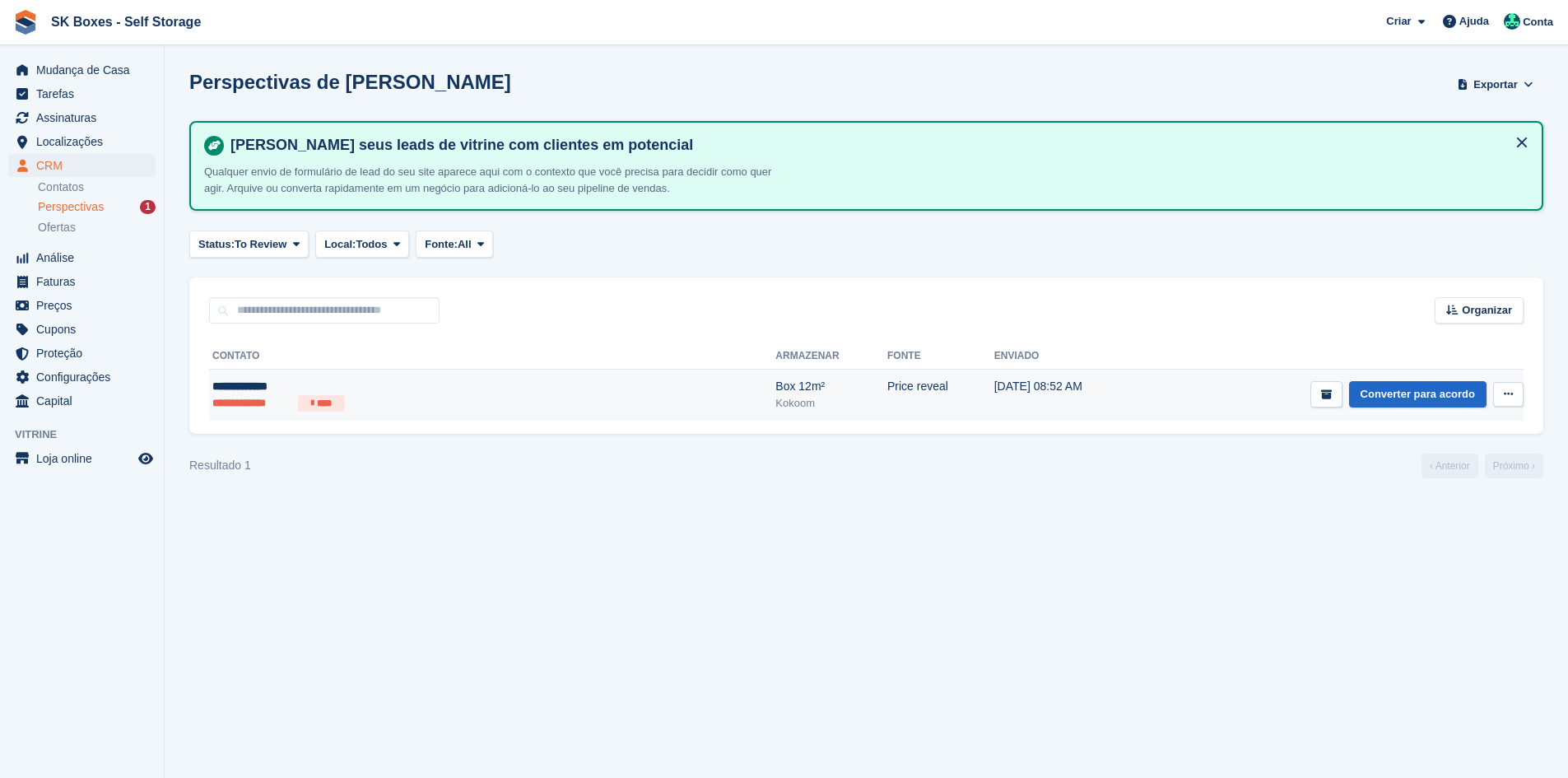
click at [468, 383] on div "**********" at bounding box center [371, 386] width 320 height 18
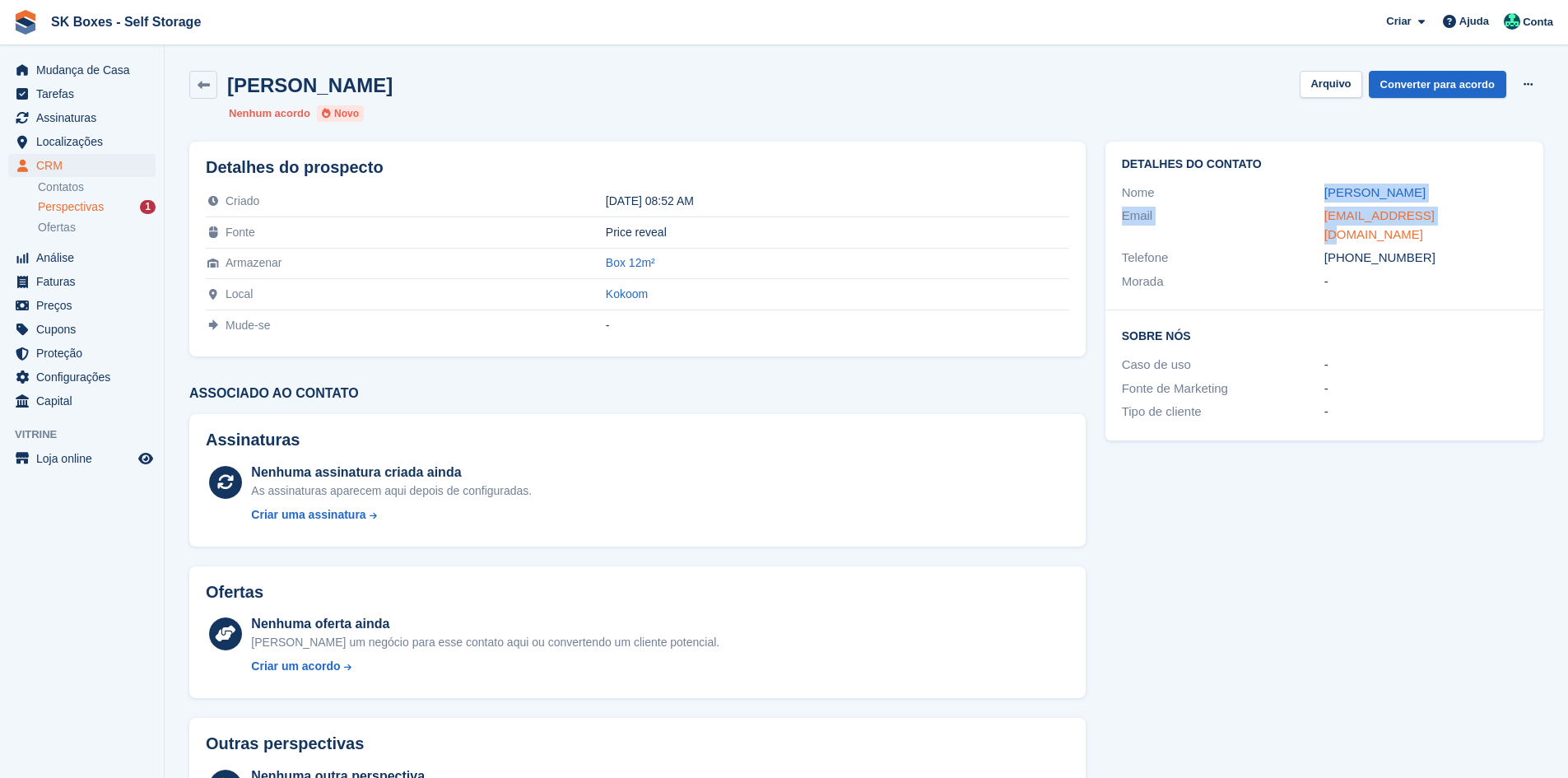
drag, startPoint x: 1289, startPoint y: 196, endPoint x: 1439, endPoint y: 220, distance: 151.9
click at [1428, 210] on div "Detalhes do contato Nome [PERSON_NAME] Email [EMAIL_ADDRESS][DOMAIN_NAME] Telef…" at bounding box center [1324, 226] width 438 height 169
copy div "[PERSON_NAME] Email joaomiguelcarvalho"
click at [1414, 250] on div "Telefone +351919927862" at bounding box center [1323, 258] width 405 height 24
drag, startPoint x: 1431, startPoint y: 240, endPoint x: 1353, endPoint y: 242, distance: 78.0
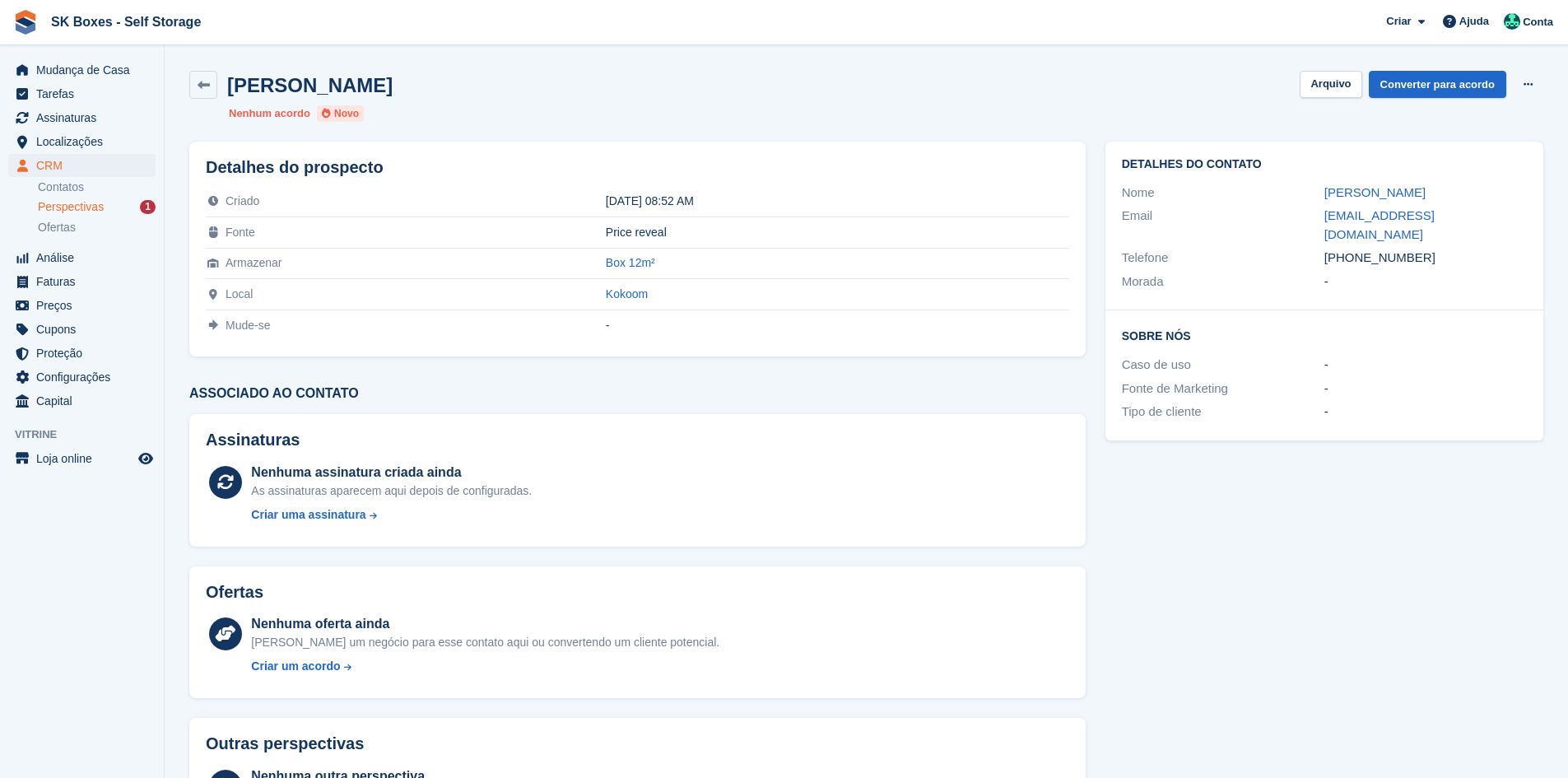
click at [1353, 249] on div "+351919927862" at bounding box center [1425, 258] width 203 height 19
copy div "919927862"
click at [118, 208] on div "Perspectivas 1" at bounding box center [96, 207] width 118 height 16
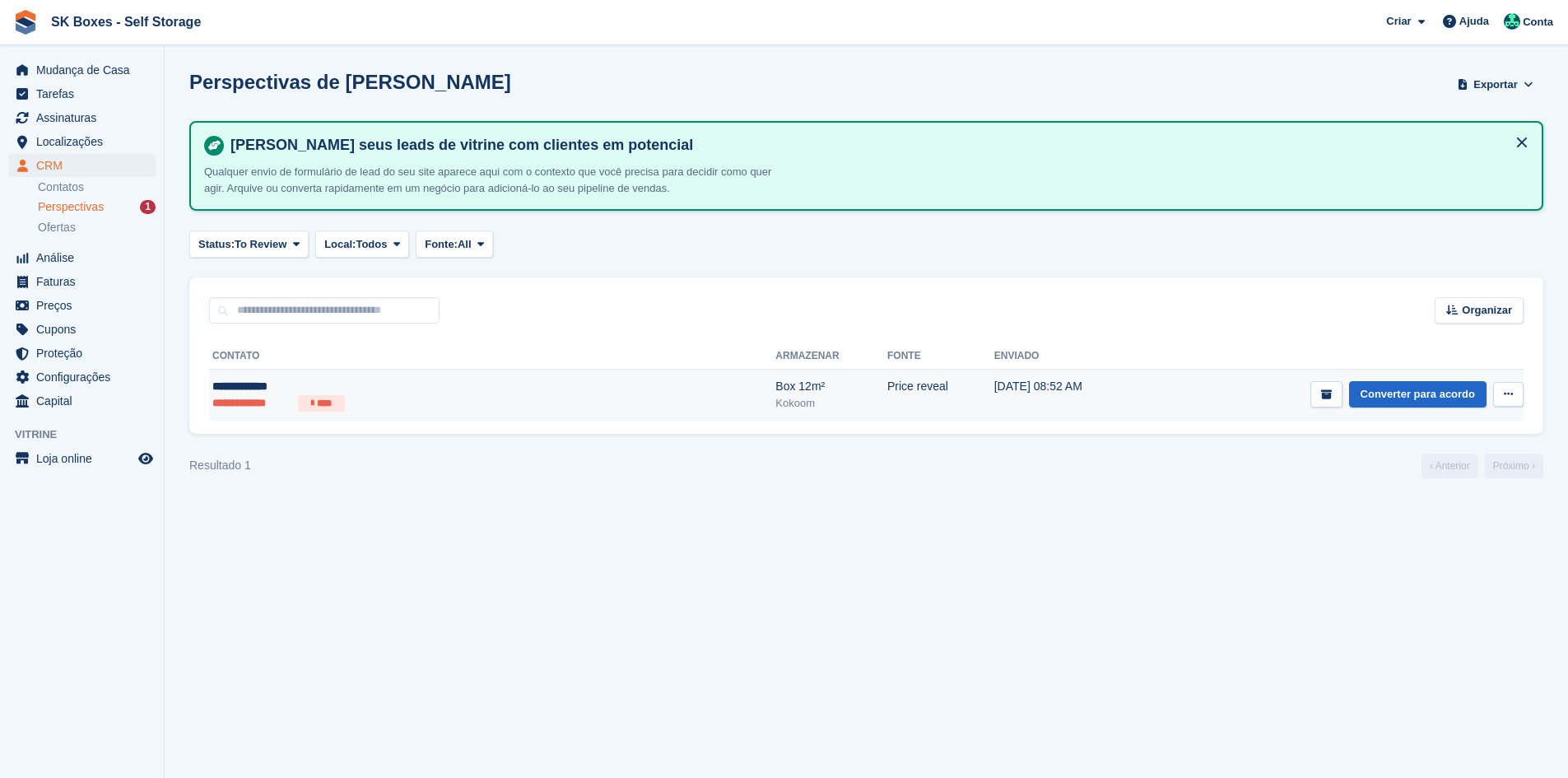
click at [1149, 399] on td "Converter para acordo Ver contato Editar contato Excluir cliente potencial" at bounding box center [1336, 395] width 375 height 51
click at [887, 407] on td "Price reveal" at bounding box center [940, 395] width 107 height 51
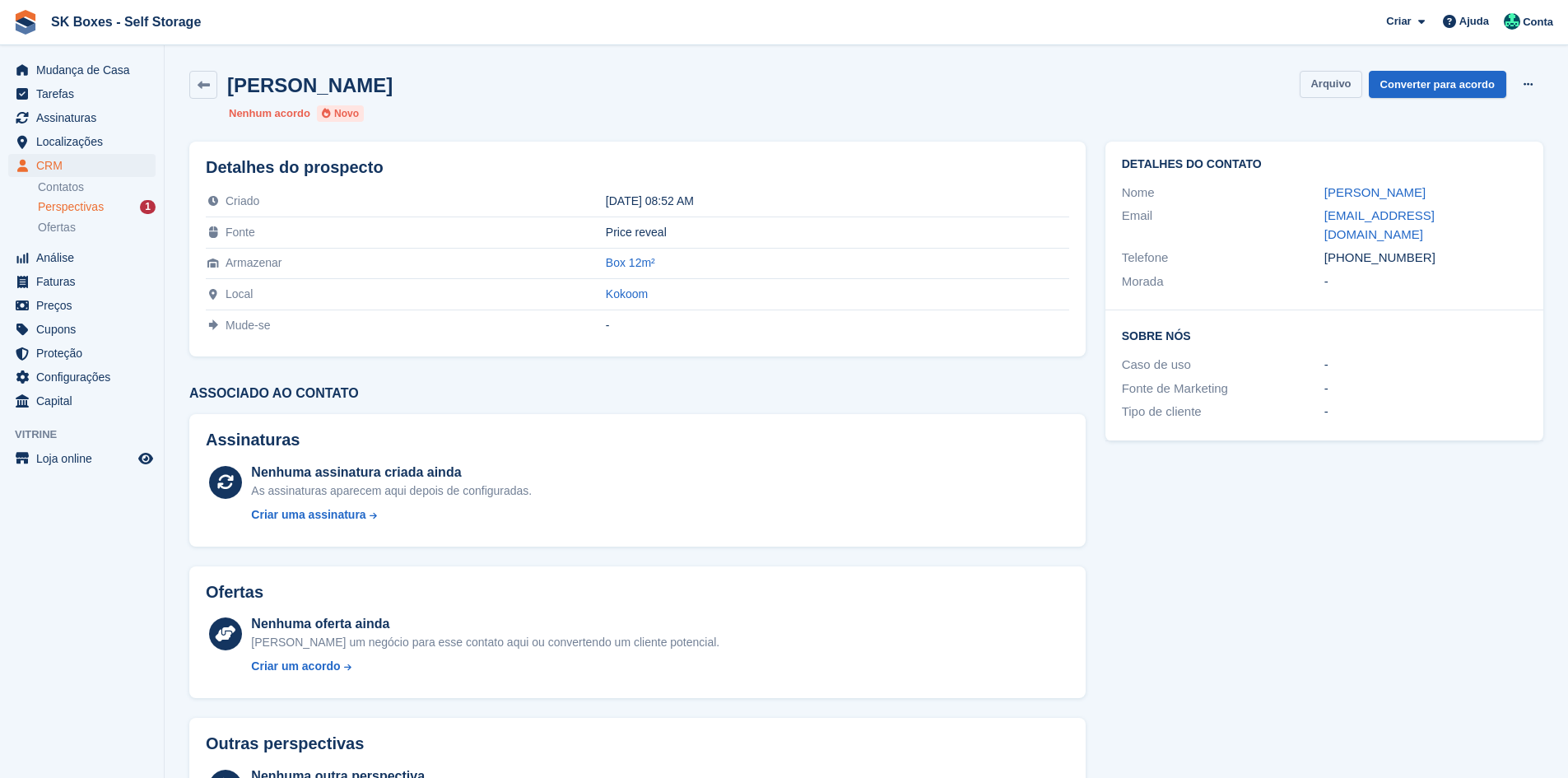
drag, startPoint x: 1350, startPoint y: 80, endPoint x: 1360, endPoint y: 49, distance: 32.6
click at [1351, 79] on button "Arquivo" at bounding box center [1330, 84] width 62 height 28
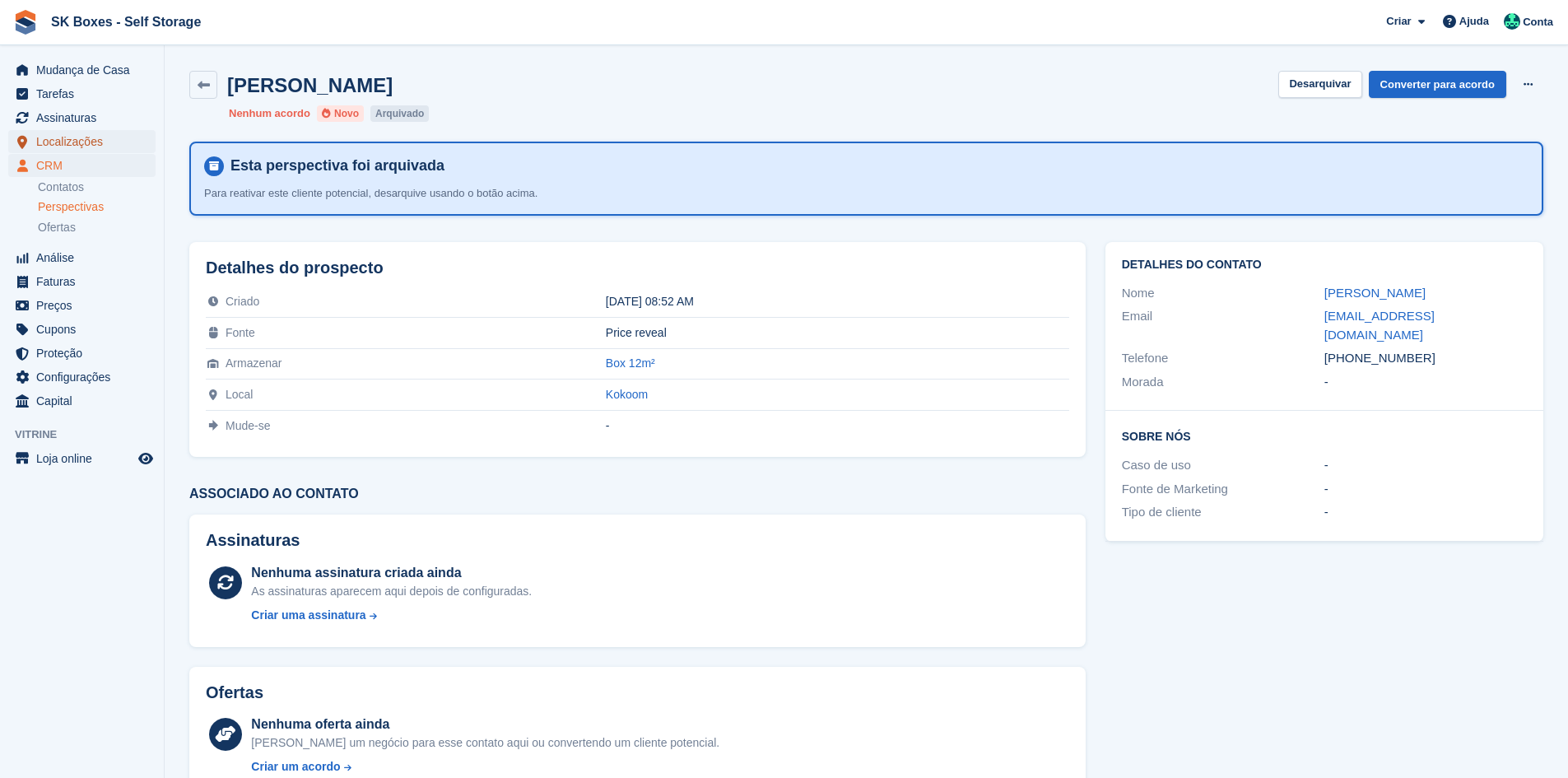
click at [86, 143] on span "Localizações" at bounding box center [85, 142] width 98 height 23
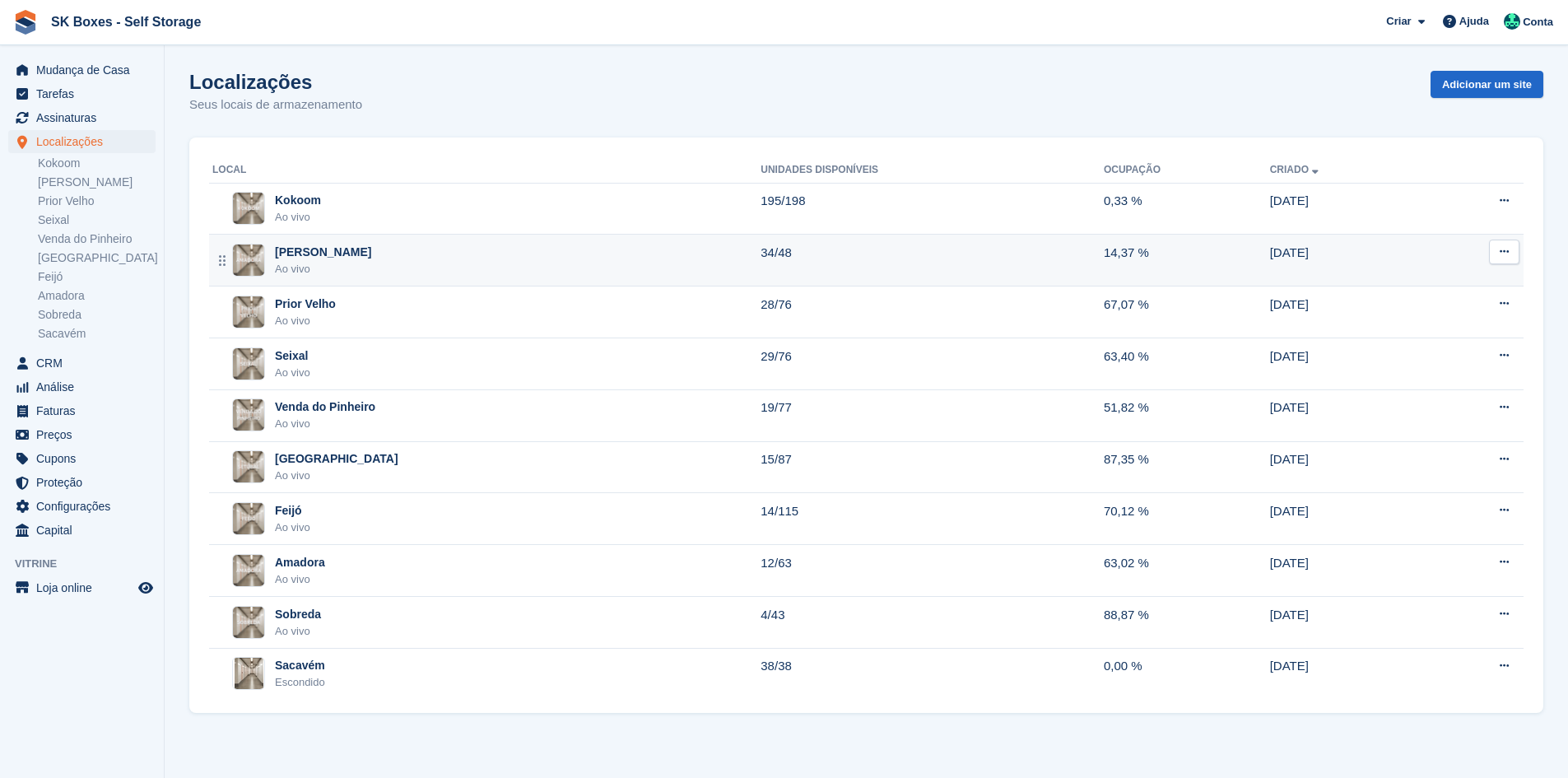
click at [383, 251] on div "Amadora II Ao vivo" at bounding box center [486, 260] width 548 height 33
